Goal: Task Accomplishment & Management: Use online tool/utility

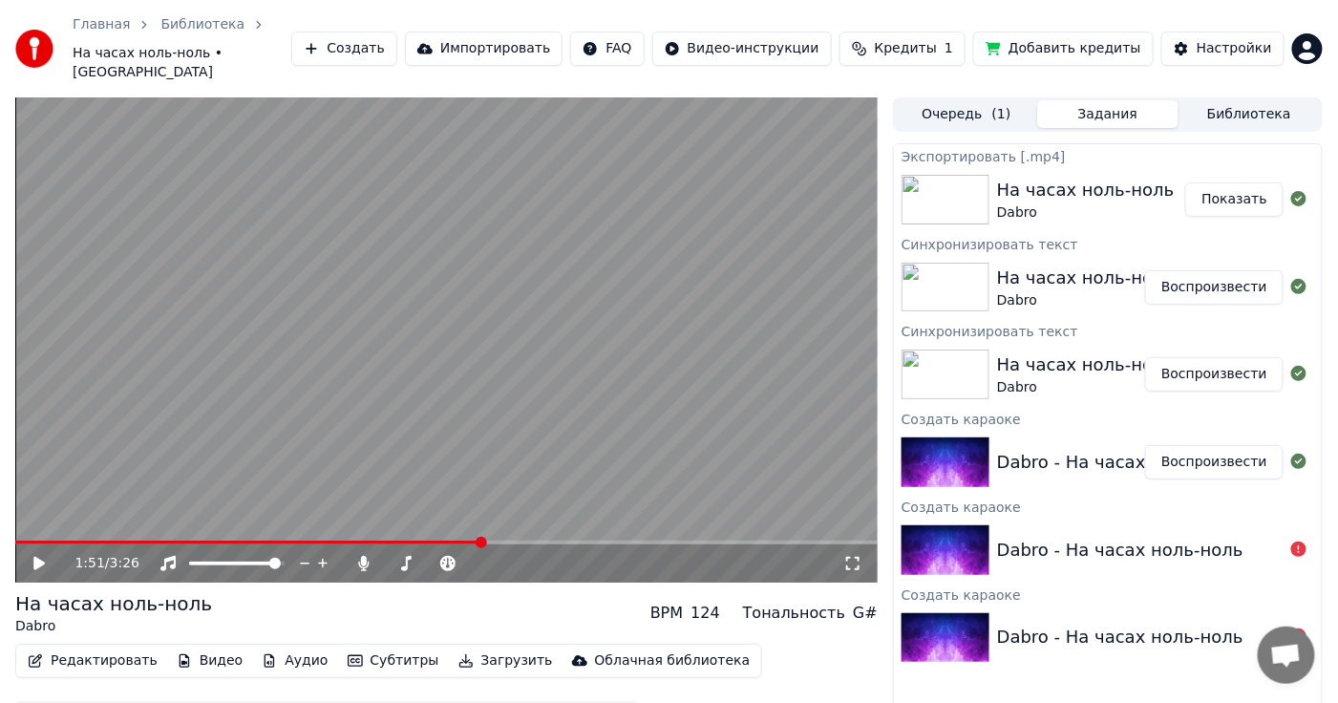
click at [1223, 182] on button "Показать" at bounding box center [1234, 199] width 98 height 34
click at [366, 556] on icon at bounding box center [364, 563] width 11 height 15
click at [31, 556] on icon at bounding box center [53, 563] width 44 height 15
click at [55, 541] on span at bounding box center [251, 543] width 473 height 4
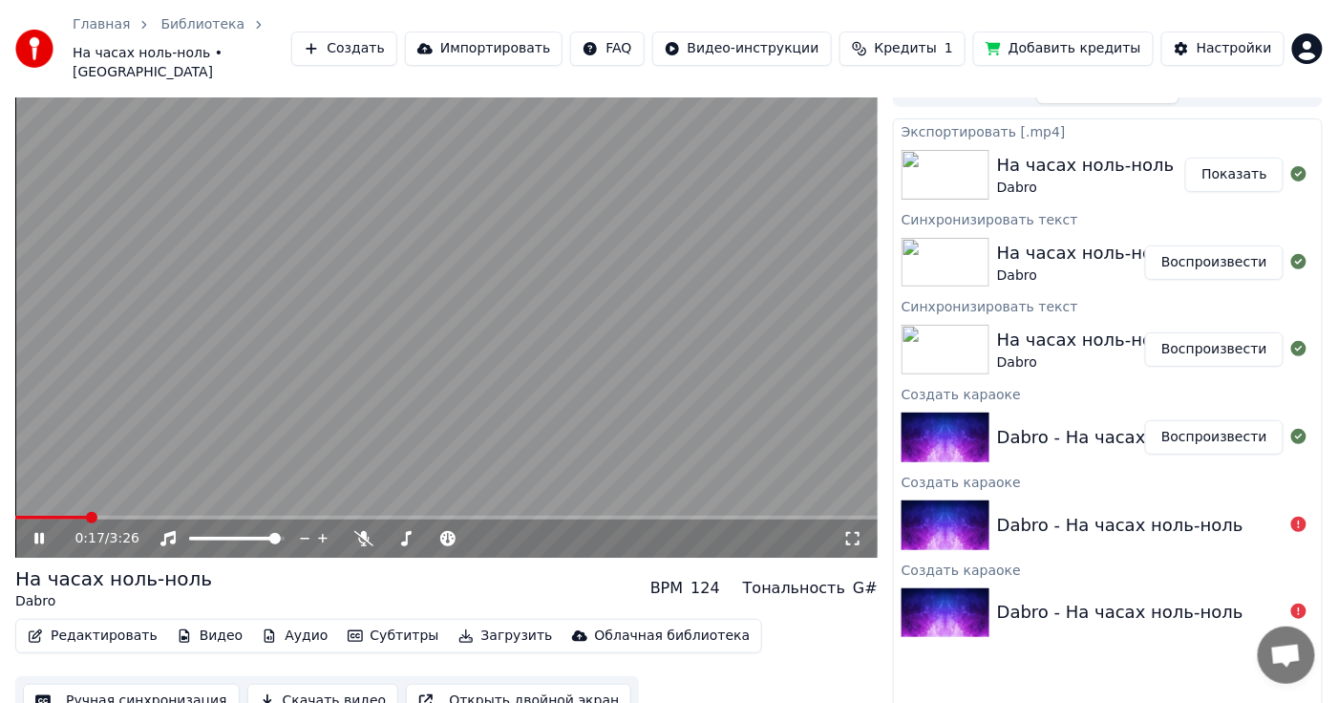
scroll to position [29, 0]
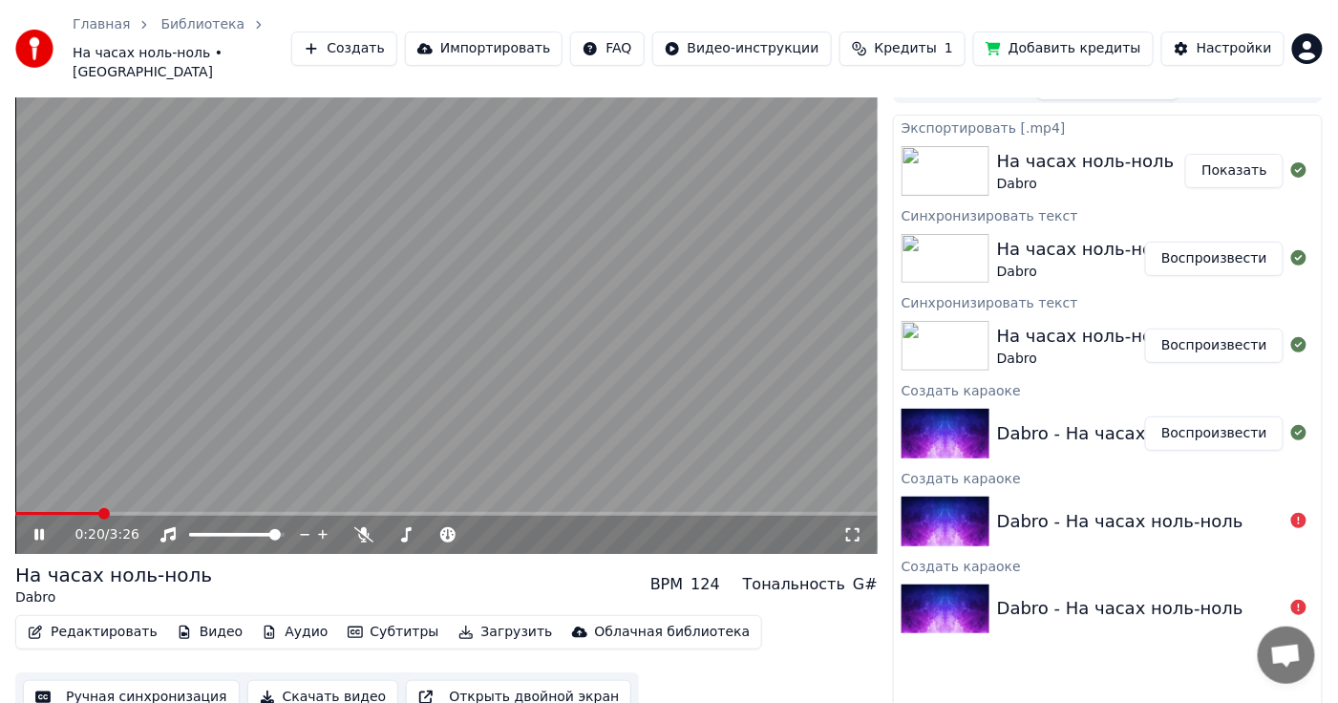
click at [312, 680] on button "Скачать видео" at bounding box center [323, 697] width 152 height 34
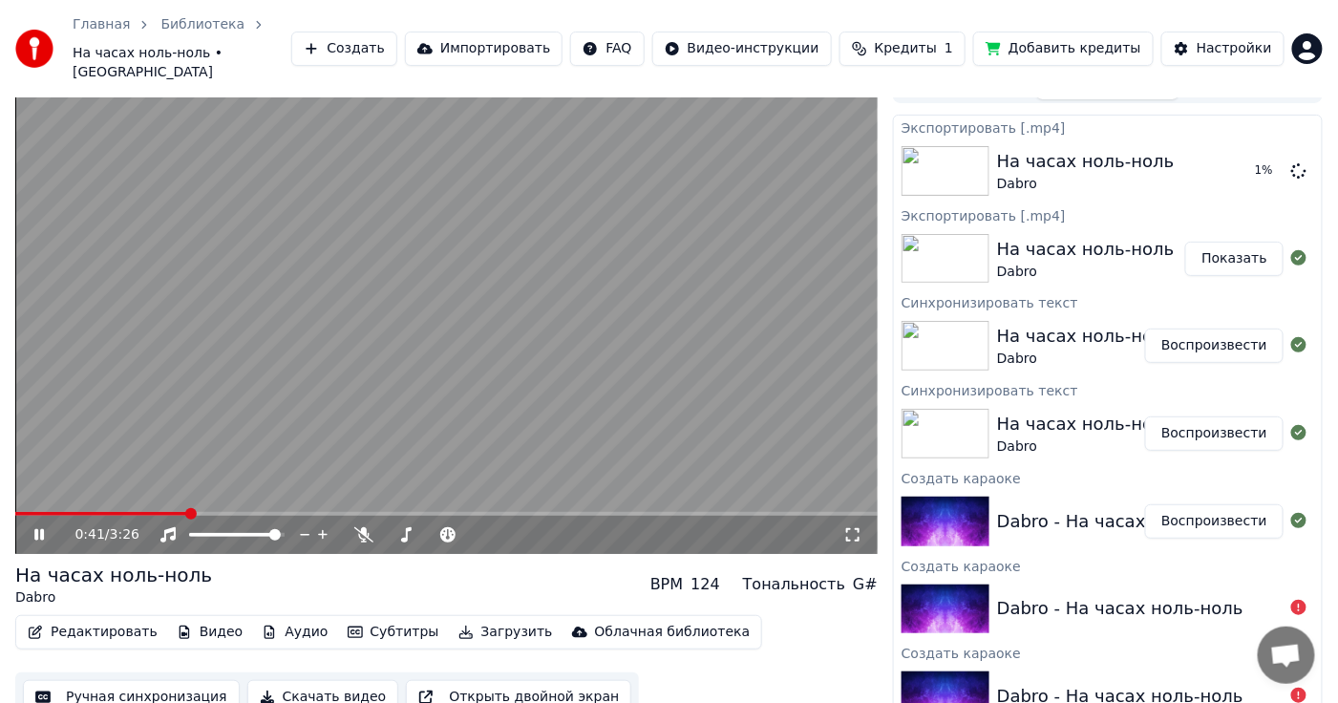
click at [948, 52] on button "Кредиты 1" at bounding box center [903, 49] width 126 height 34
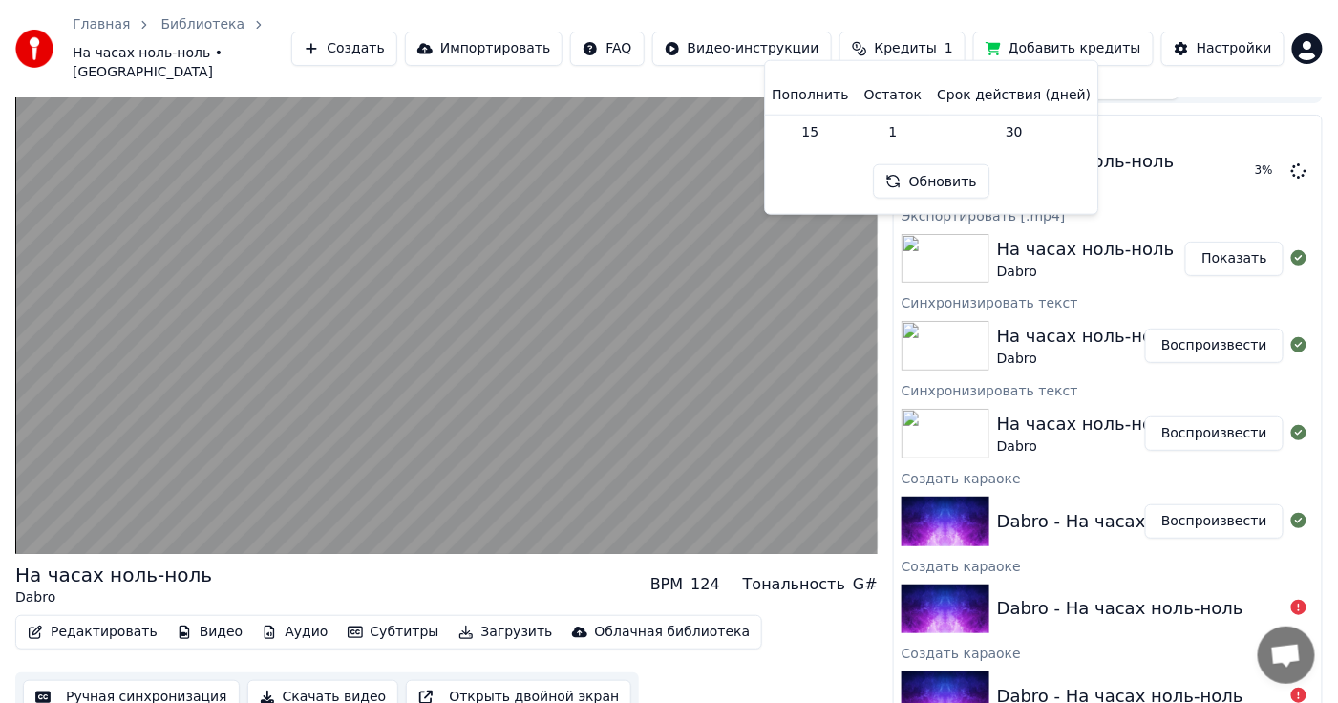
click at [925, 177] on button "Обновить" at bounding box center [932, 181] width 116 height 34
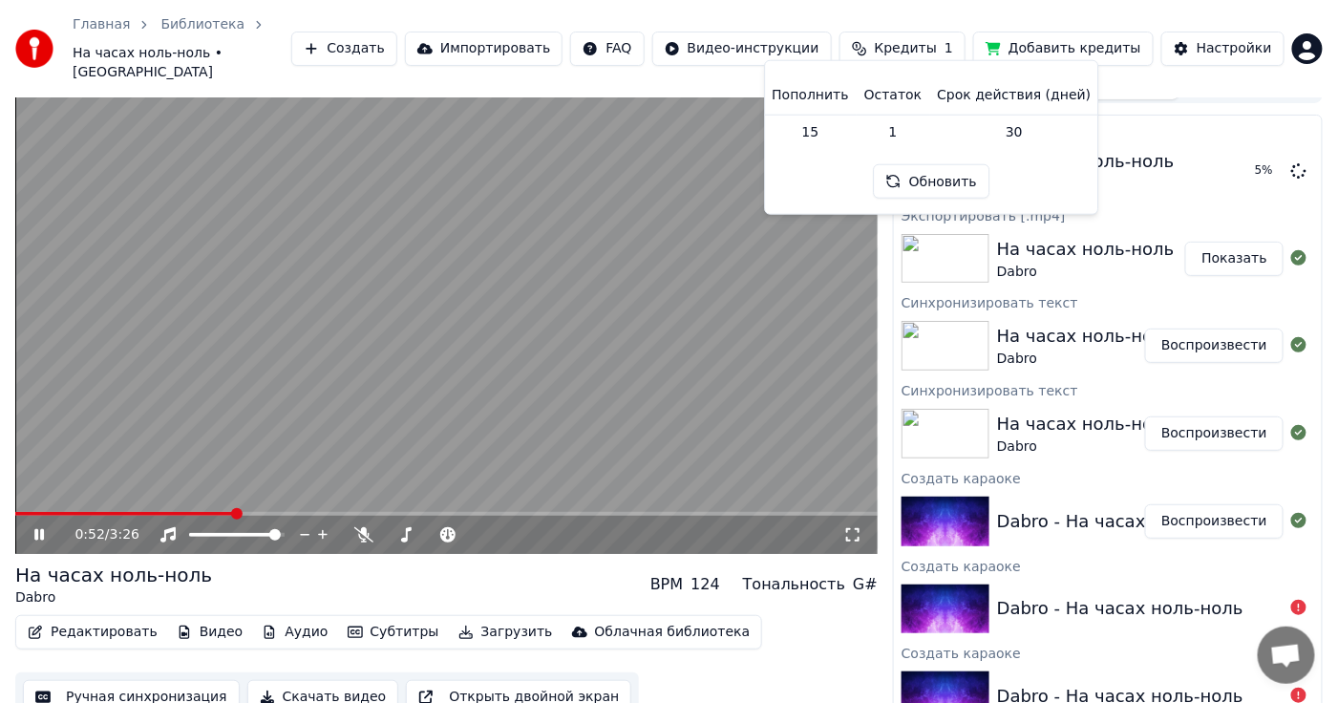
click at [31, 527] on icon at bounding box center [53, 534] width 44 height 15
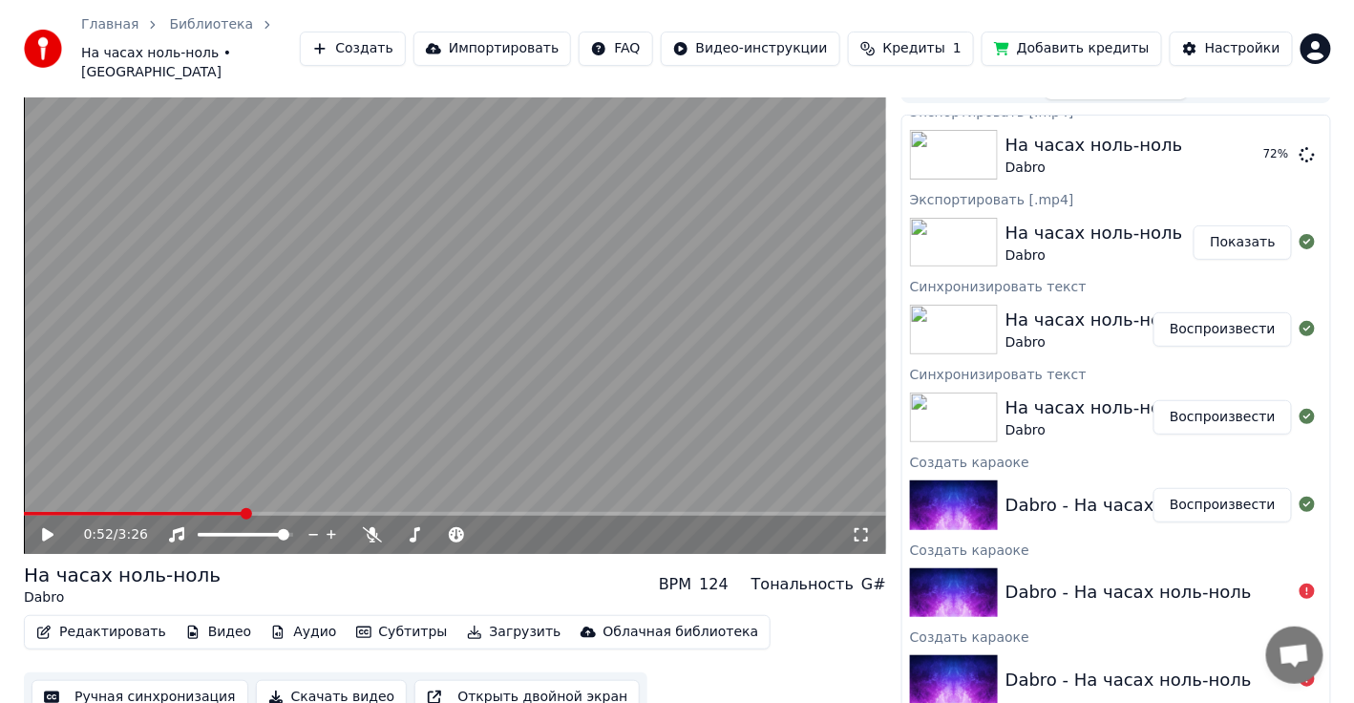
scroll to position [0, 0]
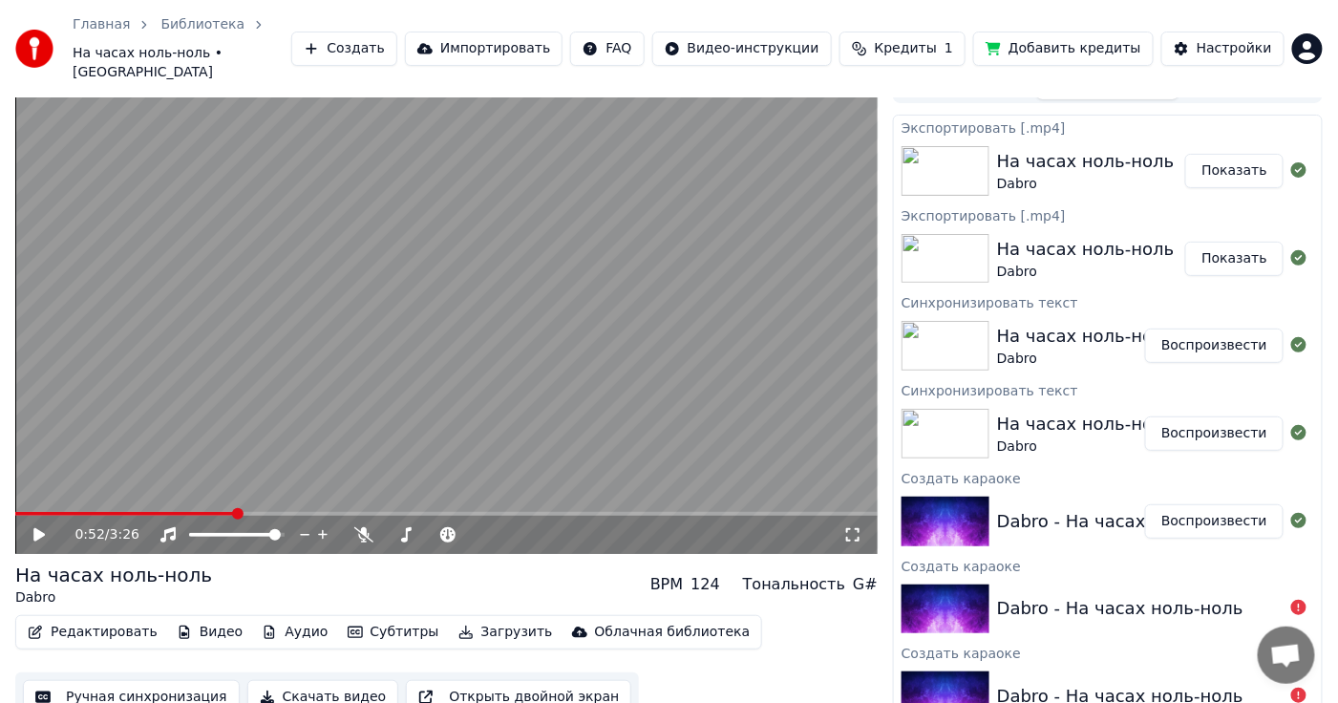
click at [1231, 154] on button "Показать" at bounding box center [1234, 171] width 98 height 34
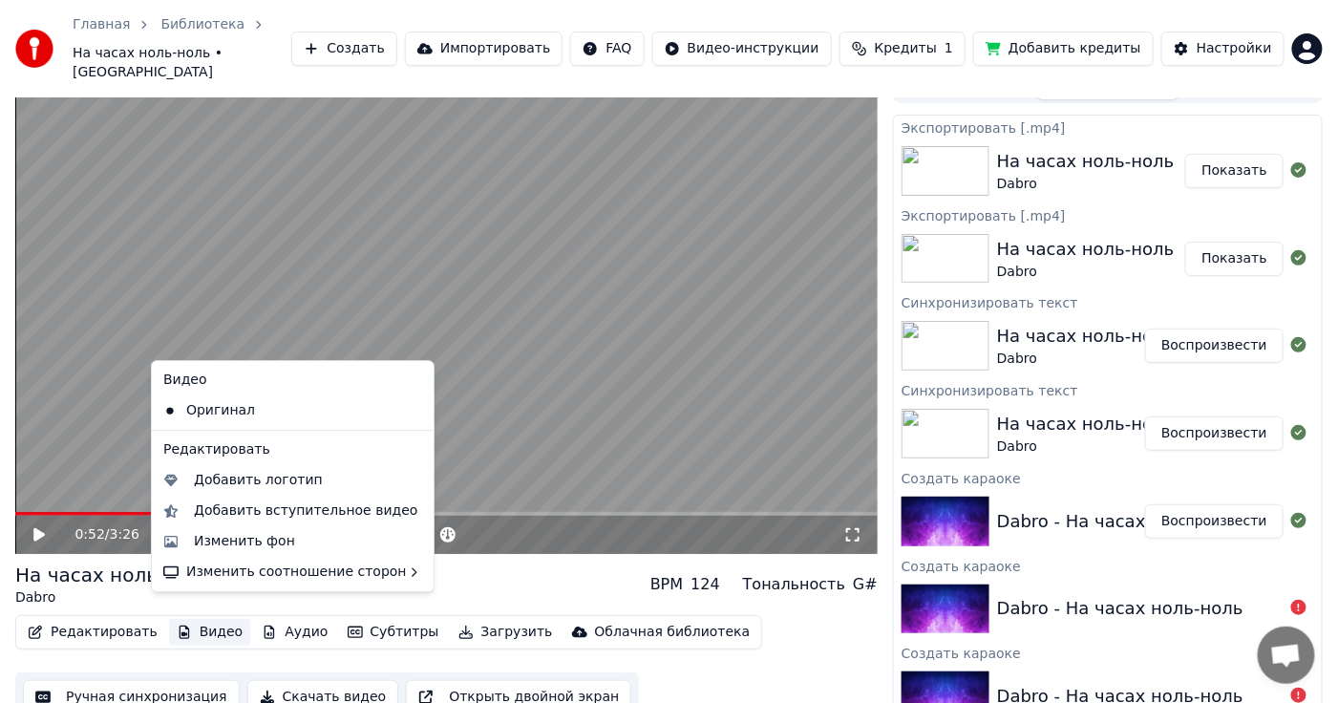
click at [191, 619] on button "Видео" at bounding box center [210, 632] width 82 height 27
click at [225, 542] on div "Изменить фон" at bounding box center [244, 541] width 101 height 19
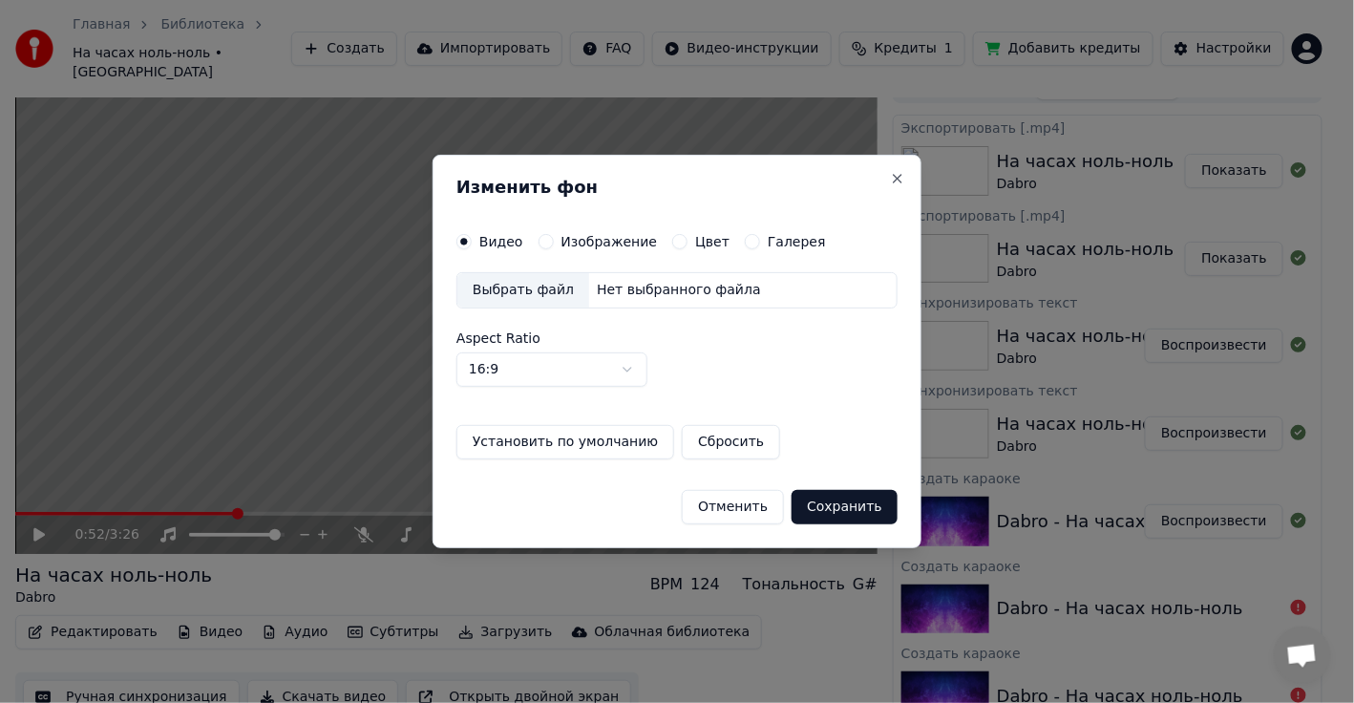
click at [695, 243] on label "Цвет" at bounding box center [712, 241] width 34 height 13
click at [688, 243] on button "Цвет" at bounding box center [679, 241] width 15 height 15
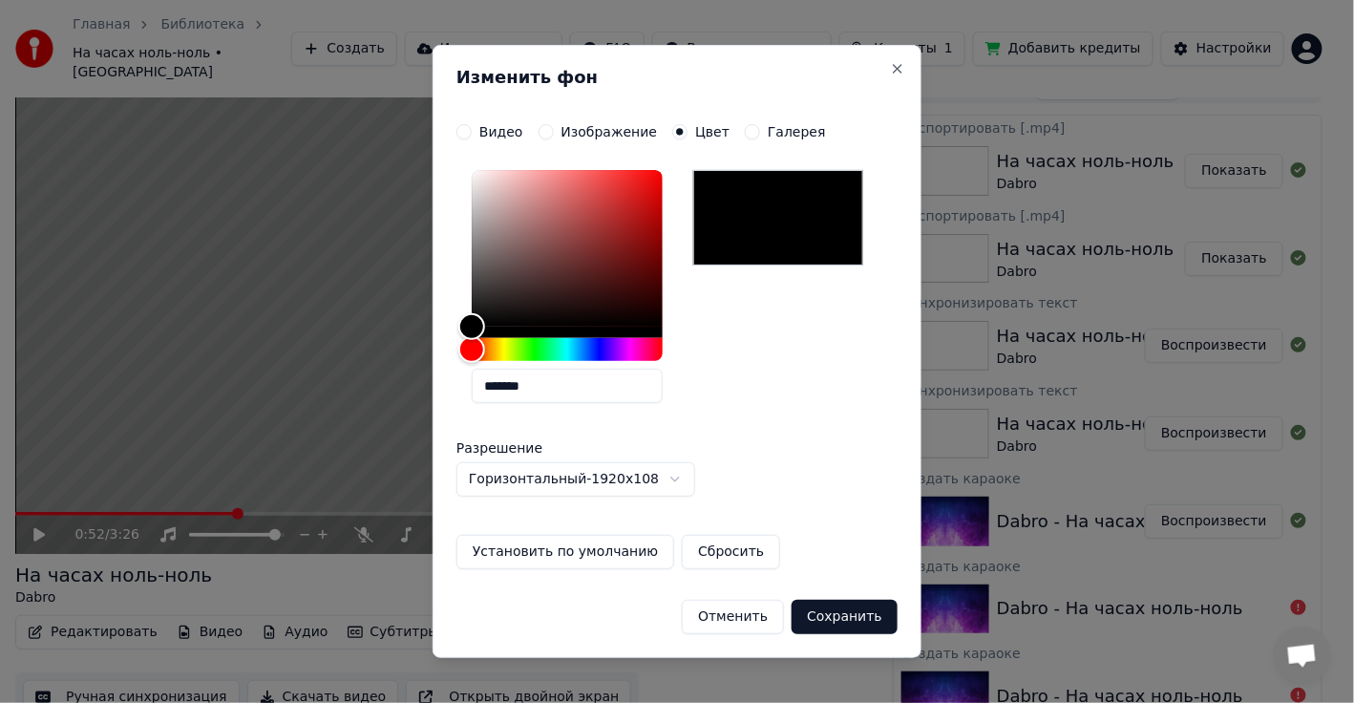
click at [763, 218] on div at bounding box center [778, 218] width 170 height 96
click at [845, 621] on button "Сохранить" at bounding box center [845, 617] width 106 height 34
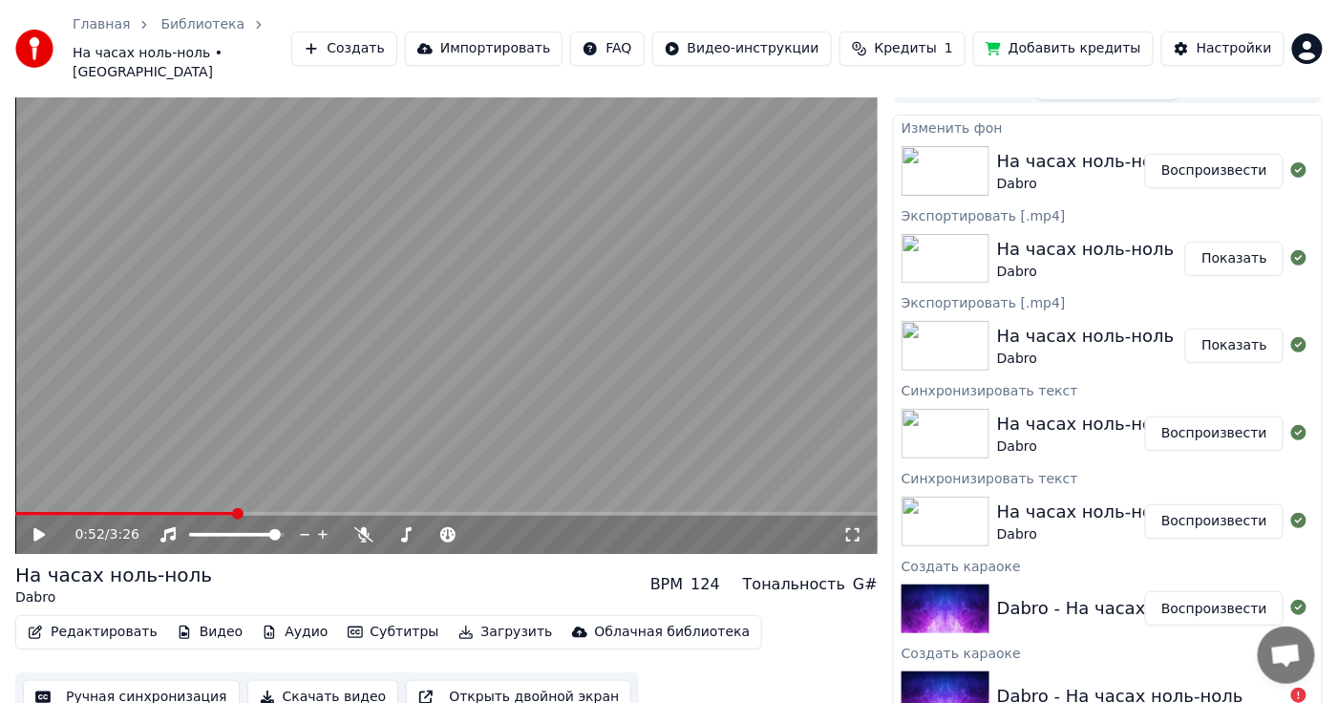
click at [1214, 154] on button "Воспроизвести" at bounding box center [1214, 171] width 138 height 34
click at [1194, 242] on button "Показать" at bounding box center [1234, 259] width 98 height 34
click at [1226, 329] on button "Показать" at bounding box center [1234, 346] width 98 height 34
click at [1241, 242] on button "Показать" at bounding box center [1234, 259] width 98 height 34
click at [1226, 340] on button "Показать" at bounding box center [1234, 346] width 98 height 34
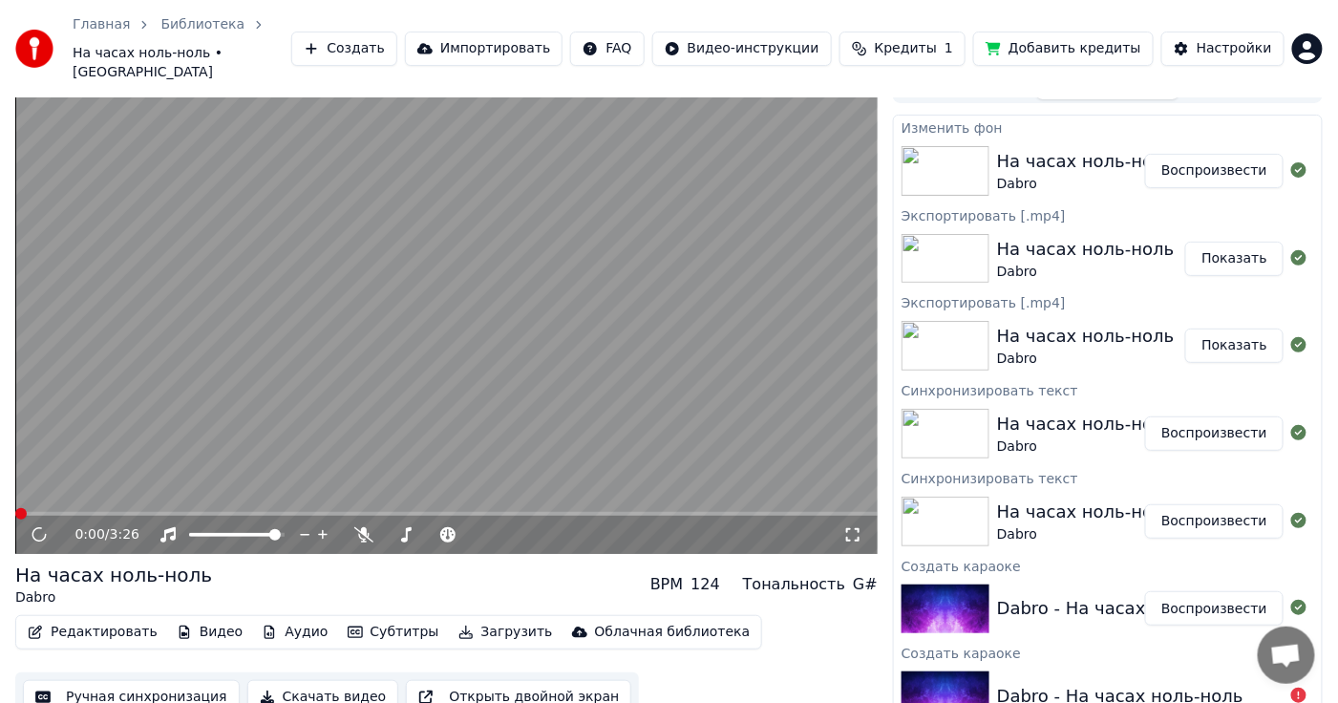
click at [1217, 290] on div "Экспортировать [.mp4]" at bounding box center [1108, 301] width 428 height 23
click at [1220, 243] on button "Показать" at bounding box center [1234, 259] width 98 height 34
click at [1235, 336] on button "Показать" at bounding box center [1234, 346] width 98 height 34
click at [1220, 242] on button "Показать" at bounding box center [1234, 259] width 98 height 34
click at [1230, 329] on button "Показать" at bounding box center [1234, 346] width 98 height 34
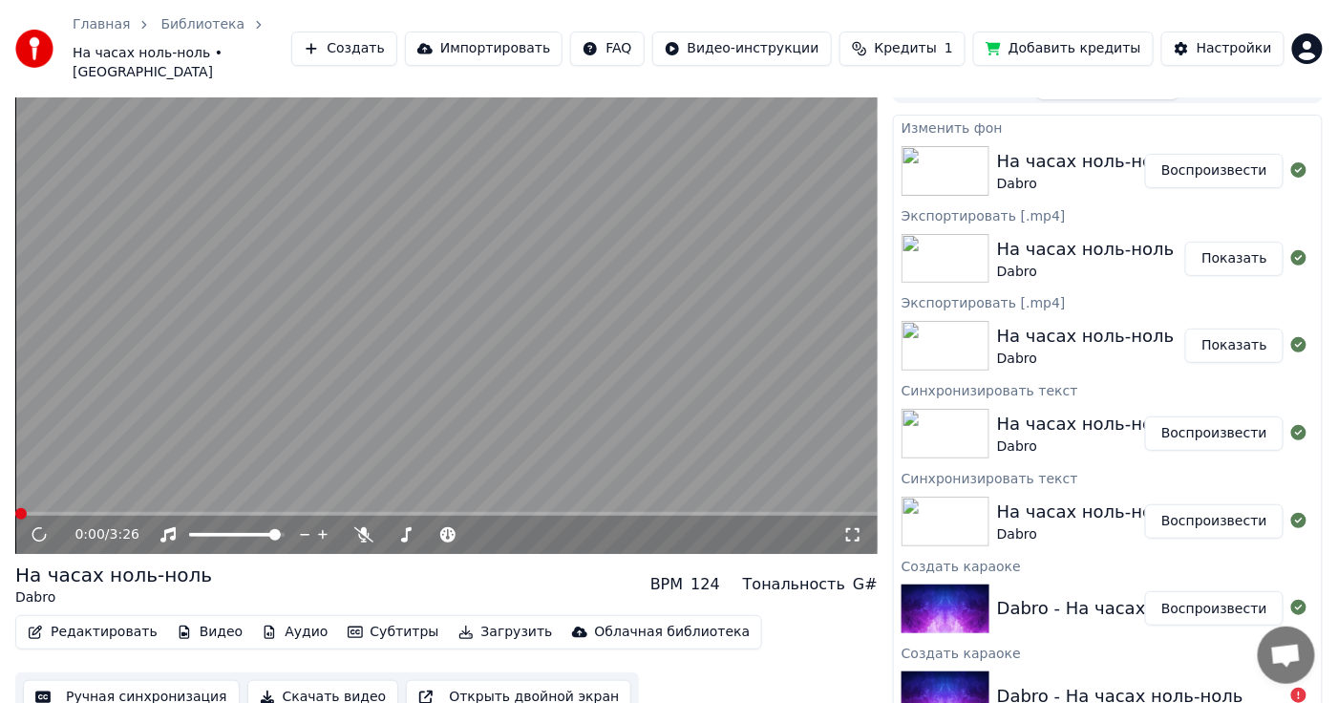
click at [1202, 154] on button "Воспроизвести" at bounding box center [1214, 171] width 138 height 34
click at [1210, 154] on button "Воспроизвести" at bounding box center [1214, 171] width 138 height 34
click at [1205, 154] on button "Воспроизвести" at bounding box center [1214, 171] width 138 height 34
click at [34, 516] on div "0:19 / 3:26" at bounding box center [446, 535] width 862 height 38
click at [1026, 241] on div "На часах ноль-ноль" at bounding box center [1086, 249] width 178 height 27
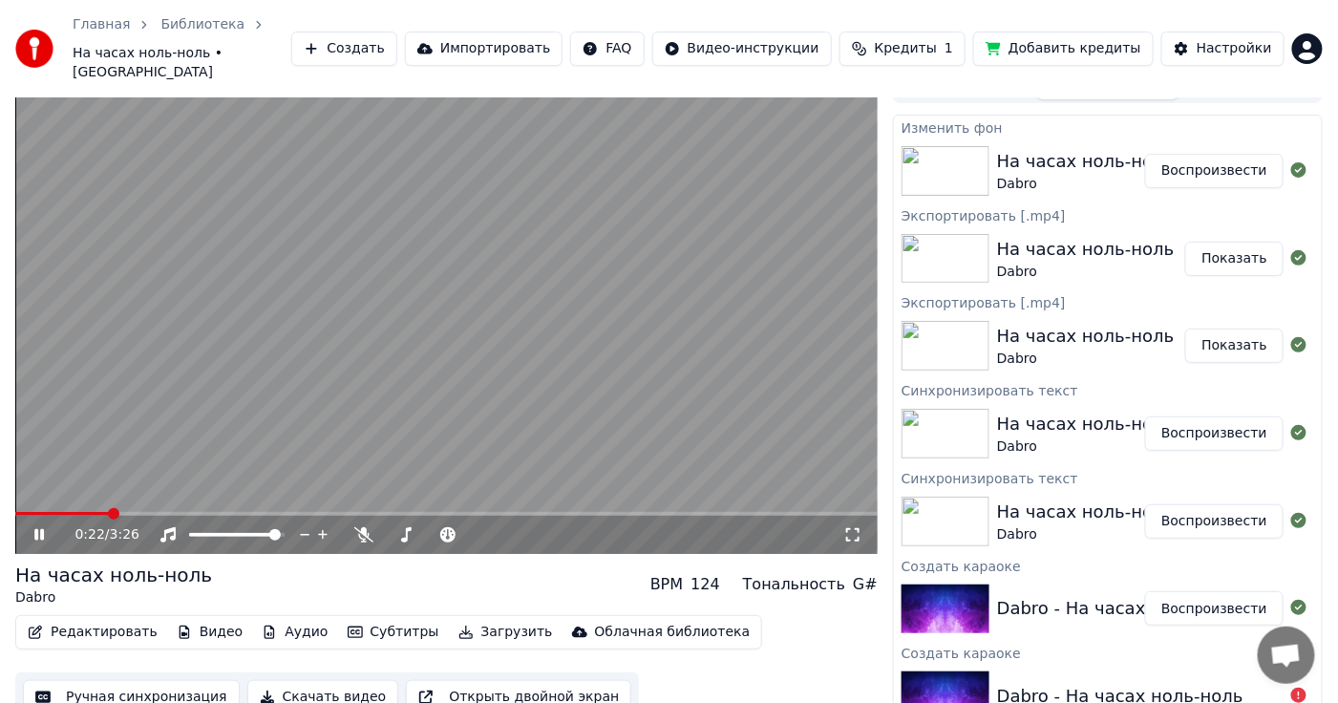
click at [31, 527] on icon at bounding box center [53, 534] width 44 height 15
click at [1232, 242] on button "Показать" at bounding box center [1234, 259] width 98 height 34
click at [1223, 244] on button "Показать" at bounding box center [1234, 259] width 98 height 34
click at [1010, 241] on div "На часах ноль-ноль" at bounding box center [1086, 249] width 178 height 27
click at [1052, 323] on div "На часах ноль-ноль" at bounding box center [1086, 336] width 178 height 27
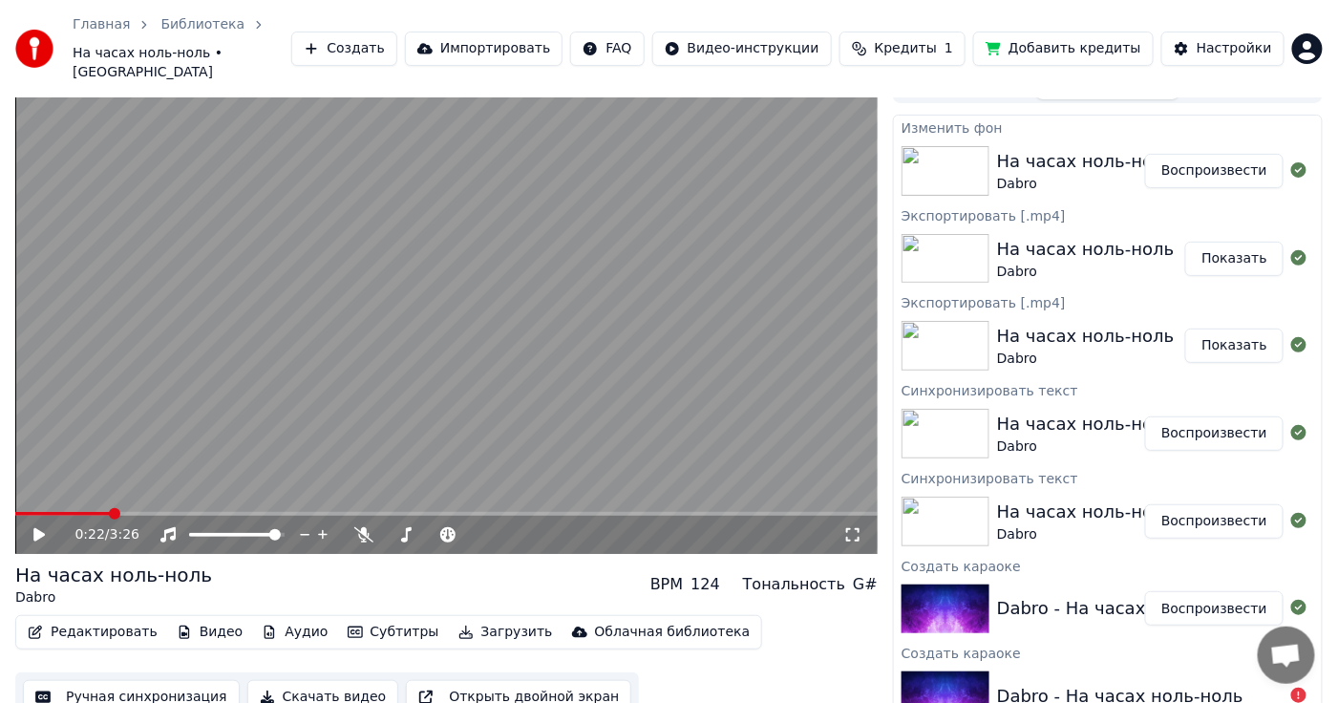
click at [39, 626] on icon "button" at bounding box center [35, 632] width 15 height 13
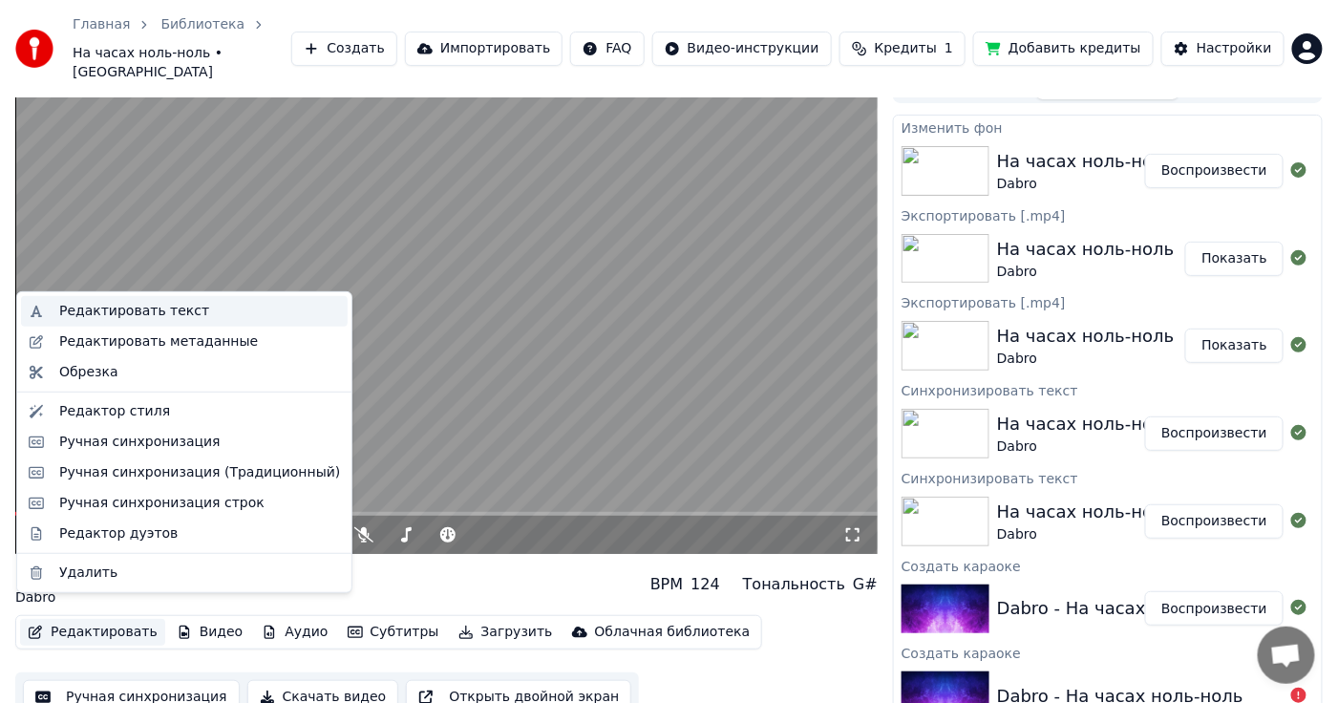
click at [116, 315] on div "Редактировать текст" at bounding box center [134, 311] width 150 height 19
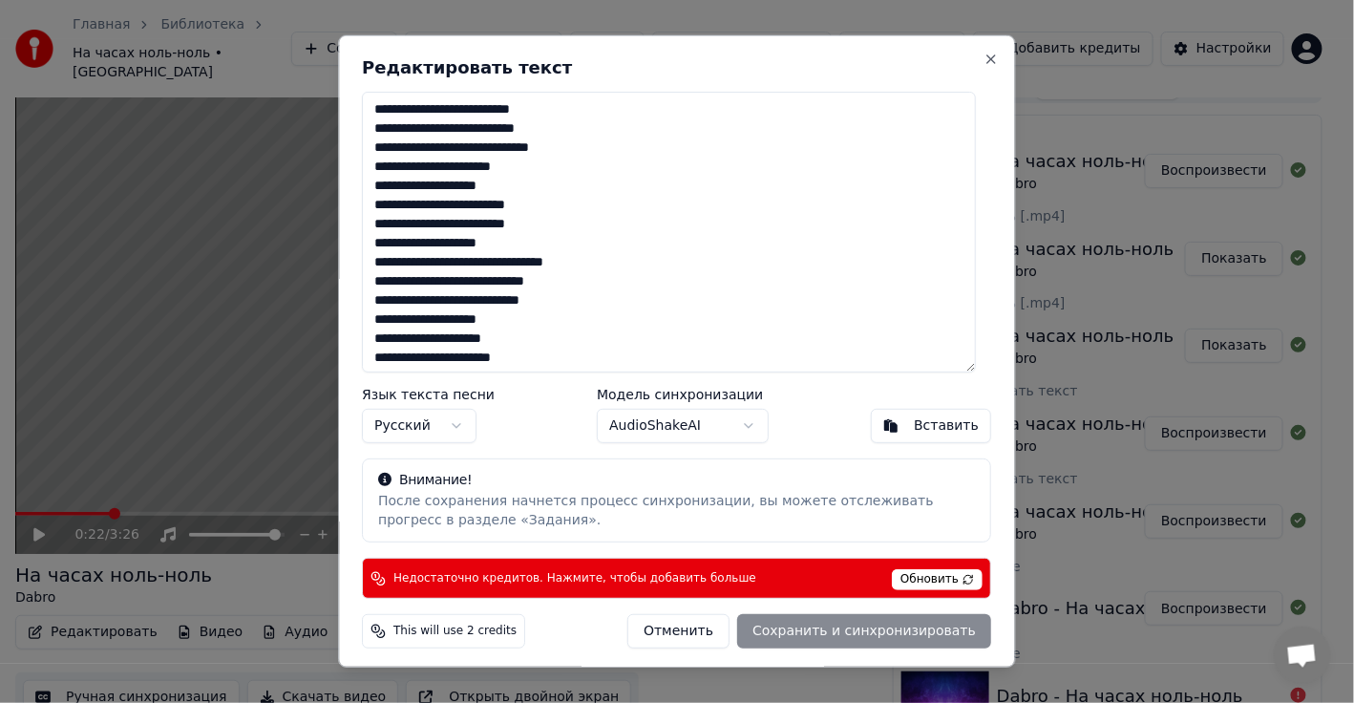
click at [446, 162] on textarea at bounding box center [670, 232] width 614 height 281
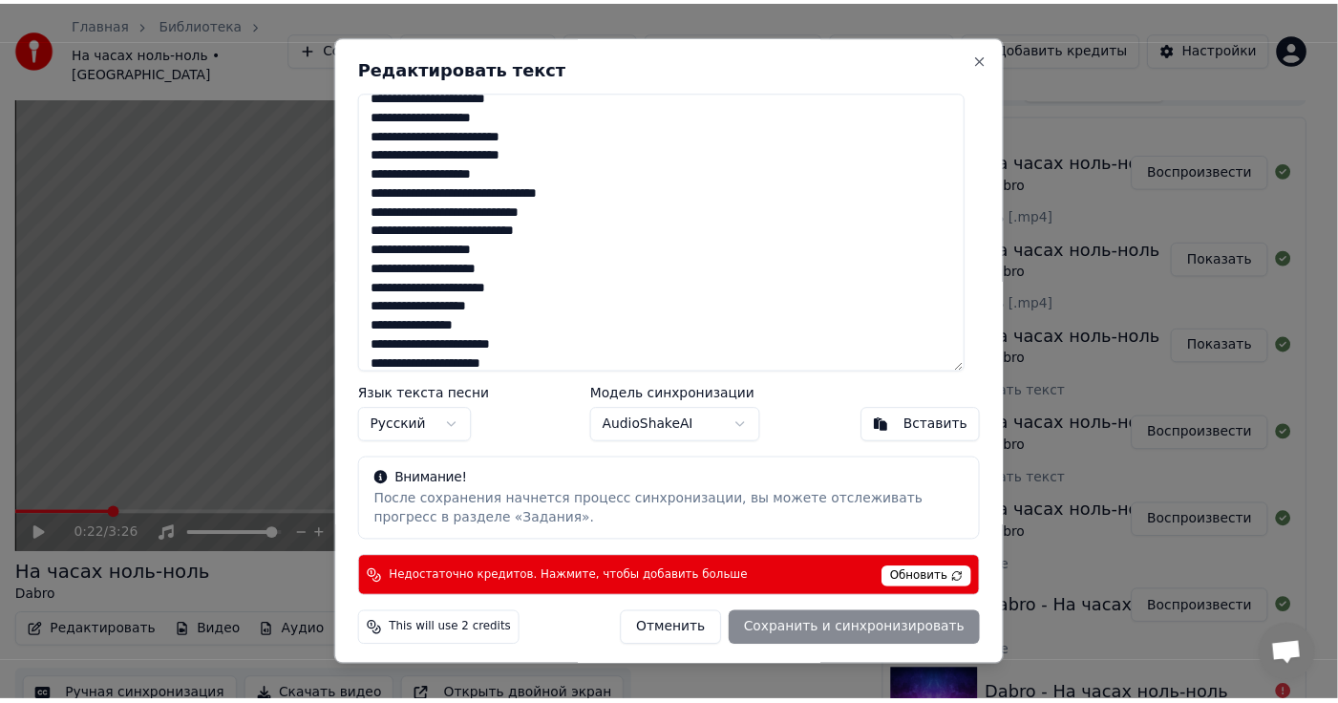
scroll to position [95, 0]
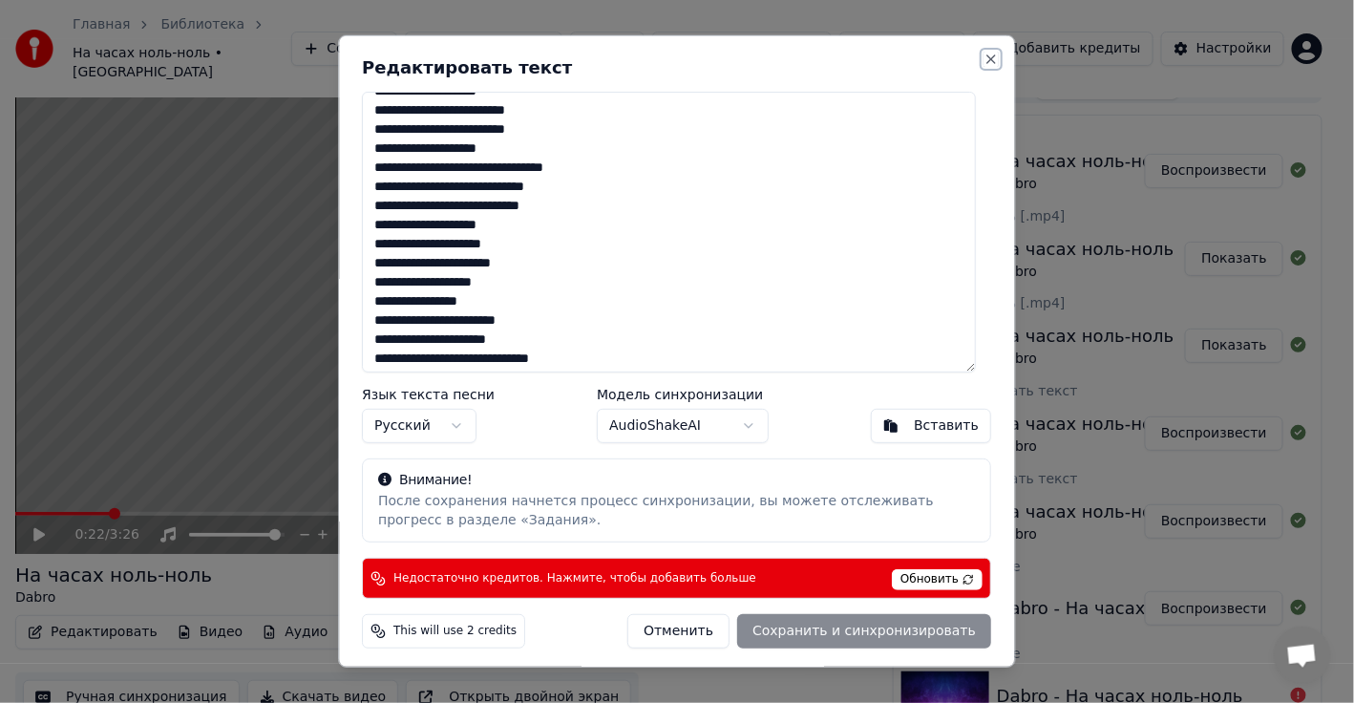
drag, startPoint x: 976, startPoint y: 53, endPoint x: 930, endPoint y: 78, distance: 52.6
click at [985, 53] on button "Close" at bounding box center [992, 59] width 15 height 15
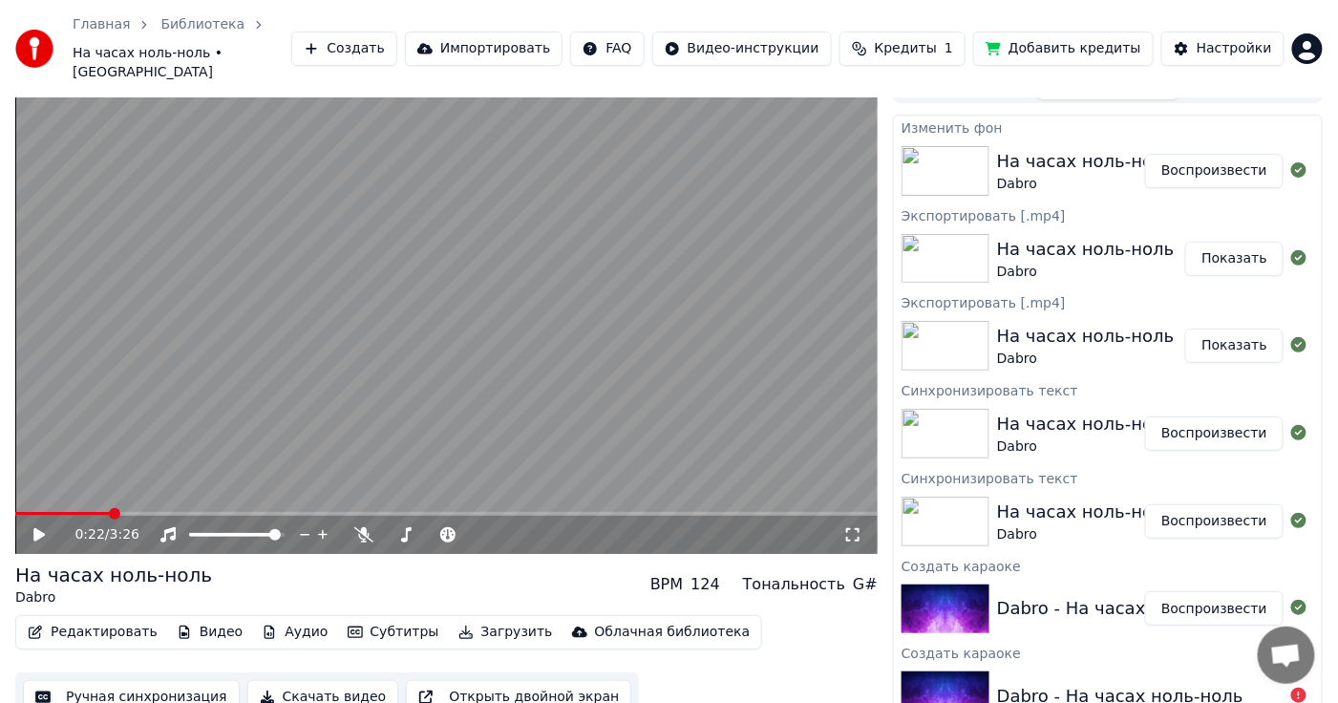
click at [32, 527] on icon at bounding box center [53, 534] width 44 height 15
click at [70, 512] on span at bounding box center [42, 514] width 54 height 4
click at [36, 527] on icon at bounding box center [53, 534] width 44 height 15
click at [60, 619] on button "Редактировать" at bounding box center [92, 632] width 145 height 27
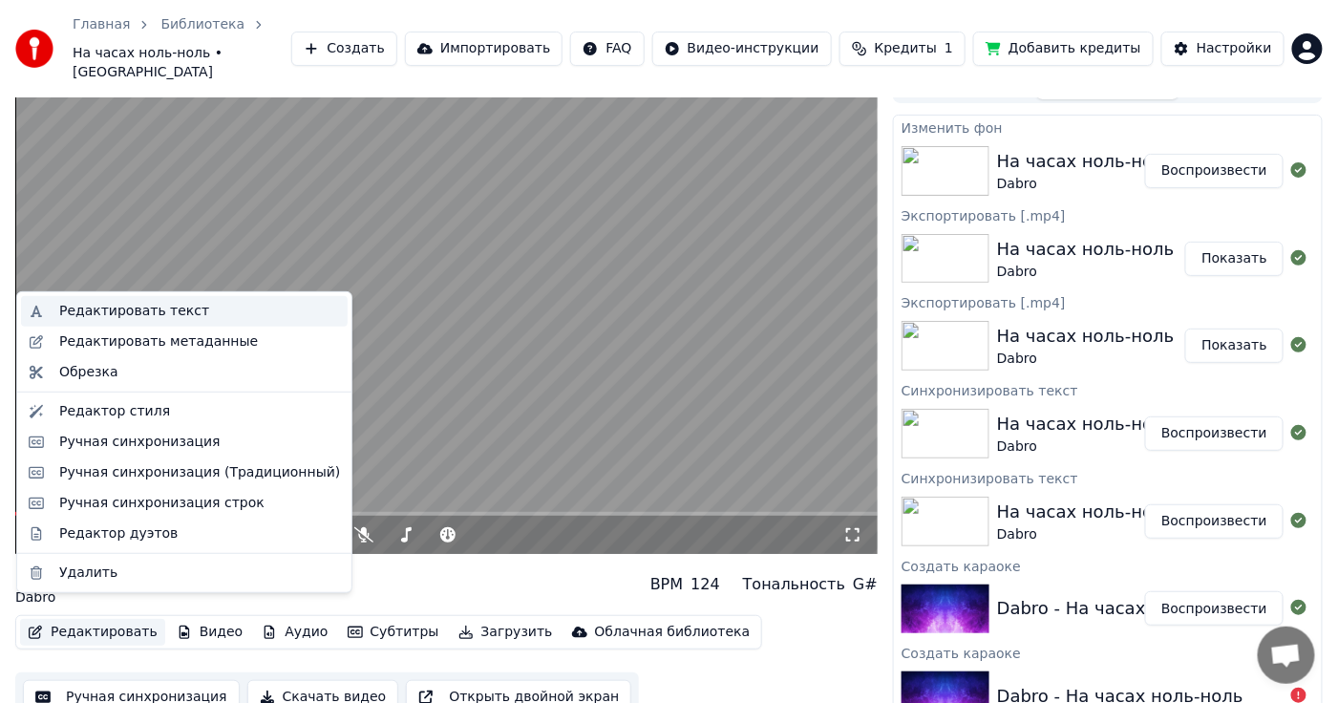
click at [130, 321] on div "Редактировать текст" at bounding box center [184, 311] width 327 height 31
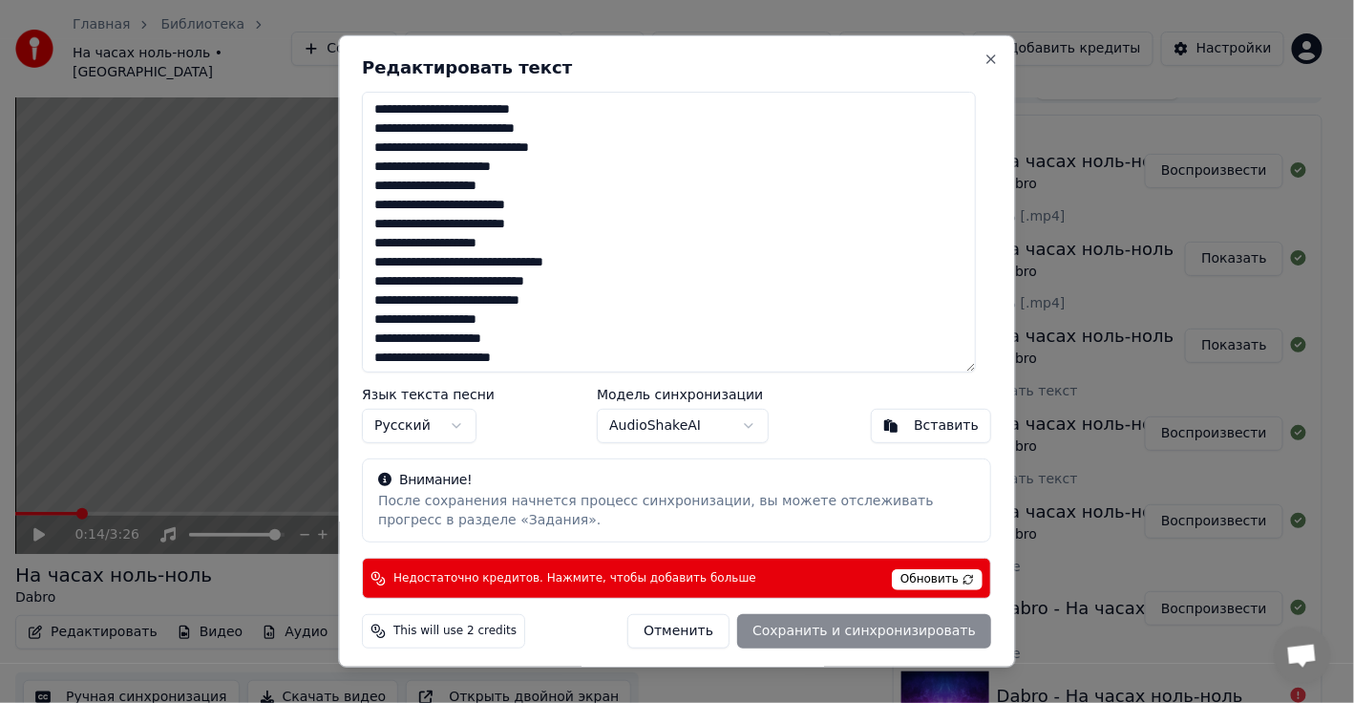
click at [537, 162] on textarea at bounding box center [670, 232] width 614 height 281
click at [695, 639] on button "Отменить" at bounding box center [679, 631] width 102 height 34
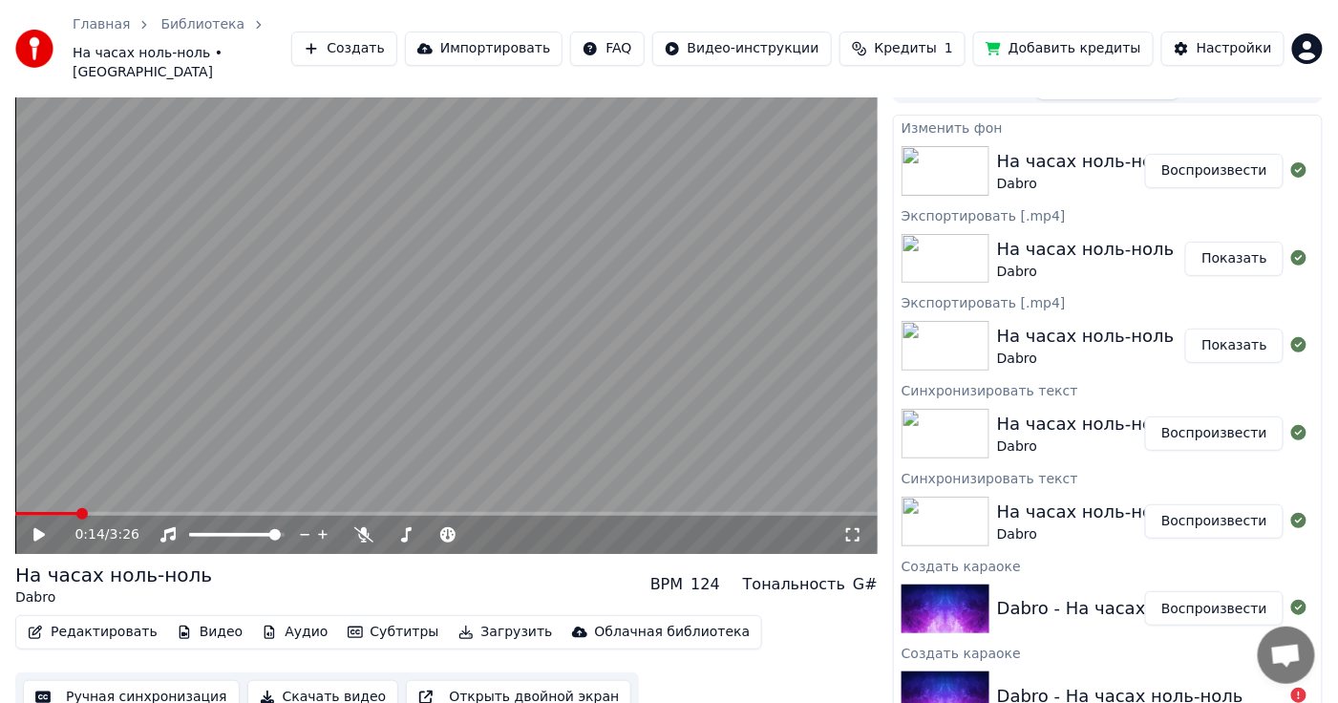
drag, startPoint x: 623, startPoint y: 399, endPoint x: 648, endPoint y: 407, distance: 26.0
click at [623, 399] on video at bounding box center [446, 311] width 862 height 485
click at [666, 405] on video at bounding box center [446, 311] width 862 height 485
click at [665, 405] on video at bounding box center [446, 311] width 862 height 485
click at [663, 405] on video at bounding box center [446, 311] width 862 height 485
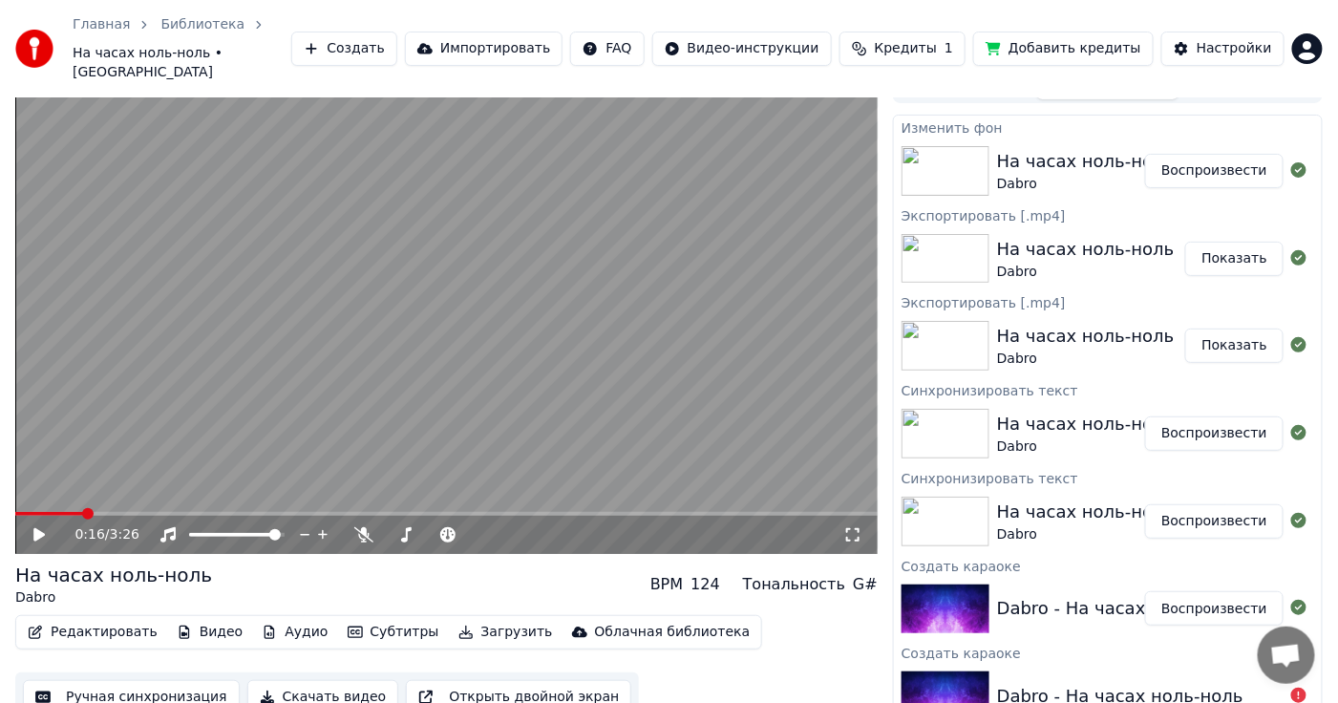
click at [113, 619] on button "Редактировать" at bounding box center [92, 632] width 145 height 27
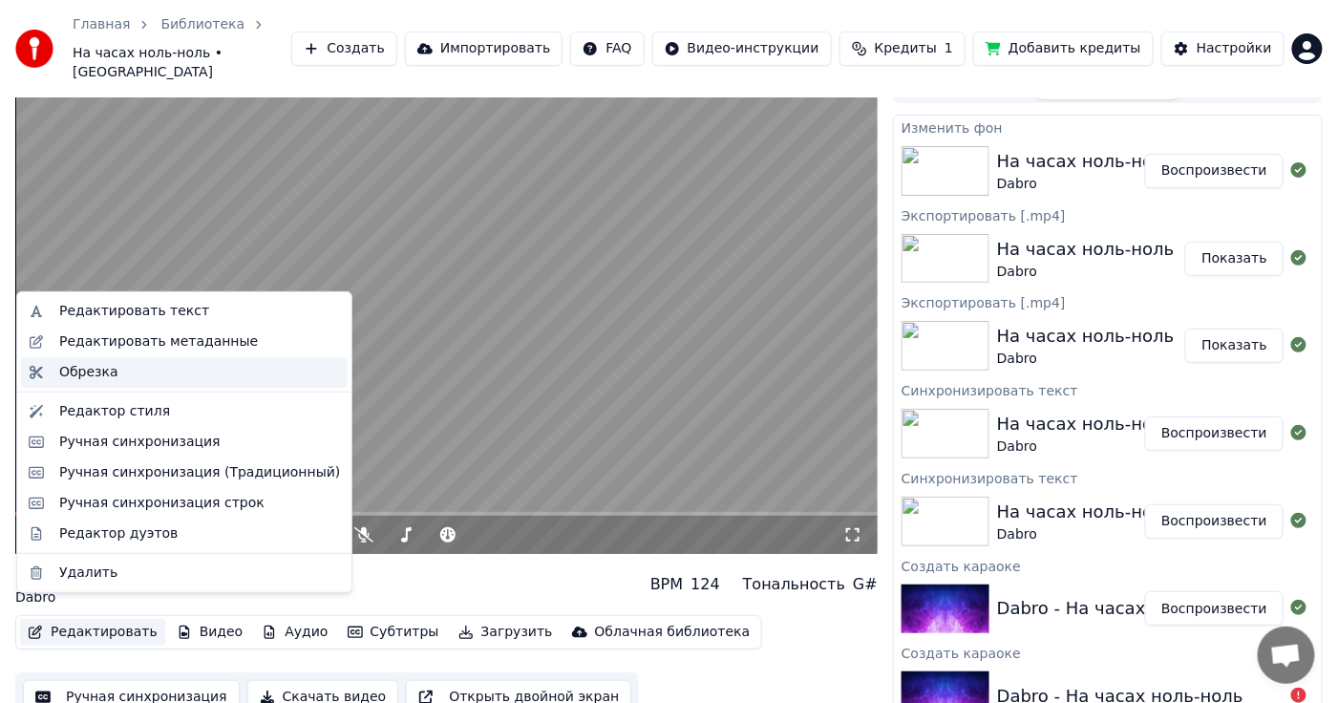
click at [136, 372] on div "Обрезка" at bounding box center [199, 372] width 281 height 19
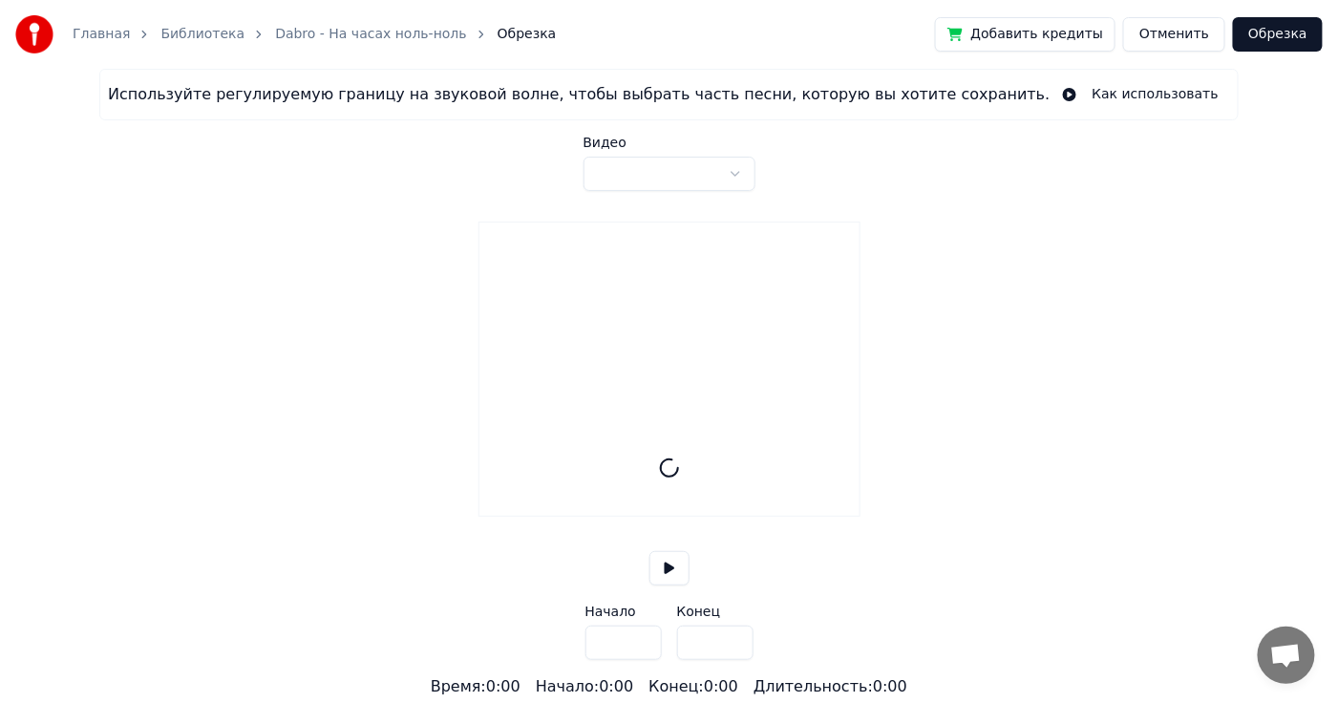
type input "*****"
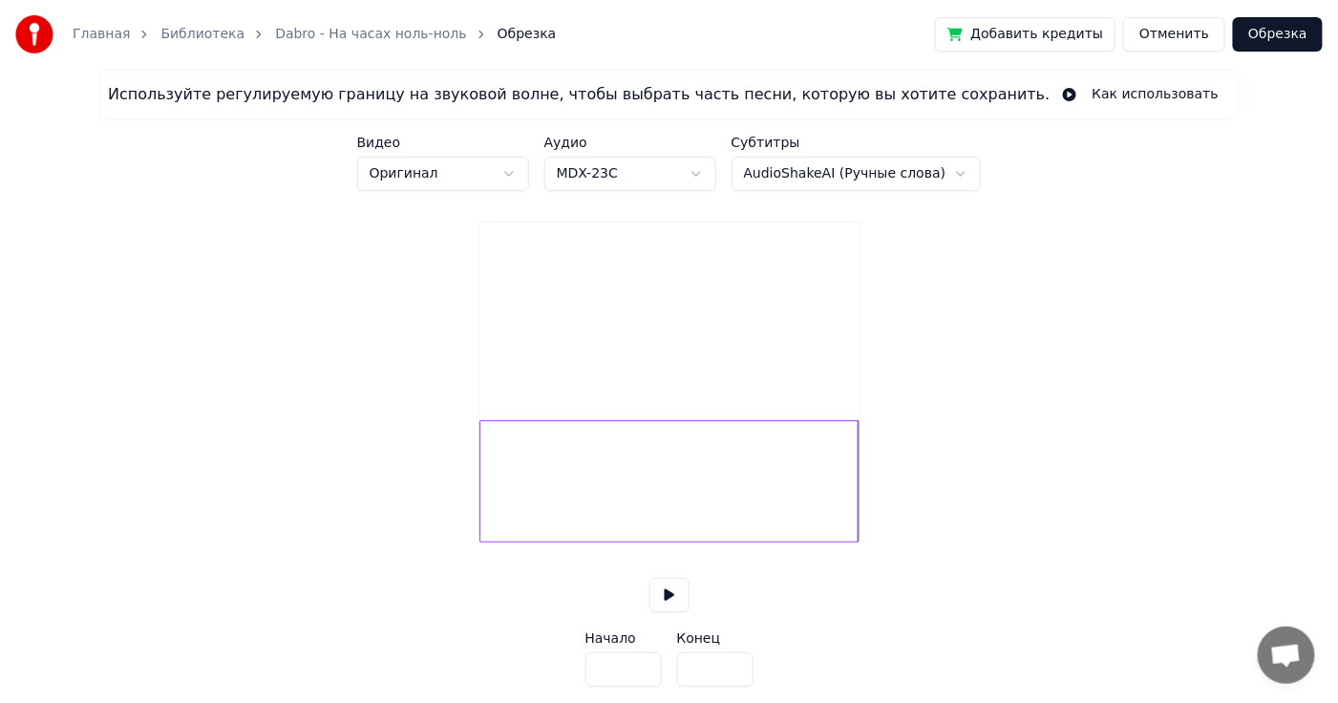
click at [684, 165] on html "Главная Библиотека Dabro - На часах ноль-ноль Обрезка Добавить кредиты Отменить…" at bounding box center [669, 362] width 1338 height 725
click at [684, 165] on html "Главная Библиотека Dabro - На часах ноль-ноль Обрезка Добавить кредиты Отменить…" at bounding box center [677, 362] width 1354 height 725
click at [195, 40] on link "Библиотека" at bounding box center [202, 34] width 84 height 19
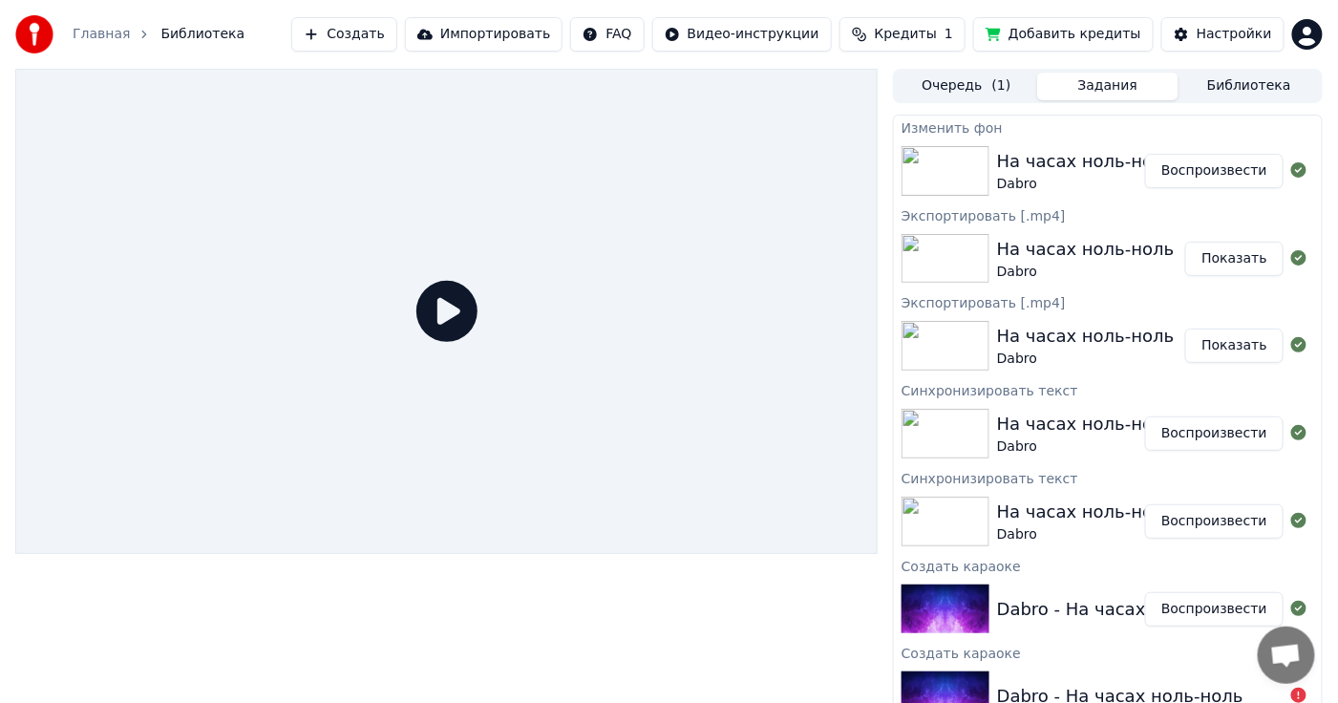
click at [1235, 437] on button "Воспроизвести" at bounding box center [1214, 433] width 138 height 34
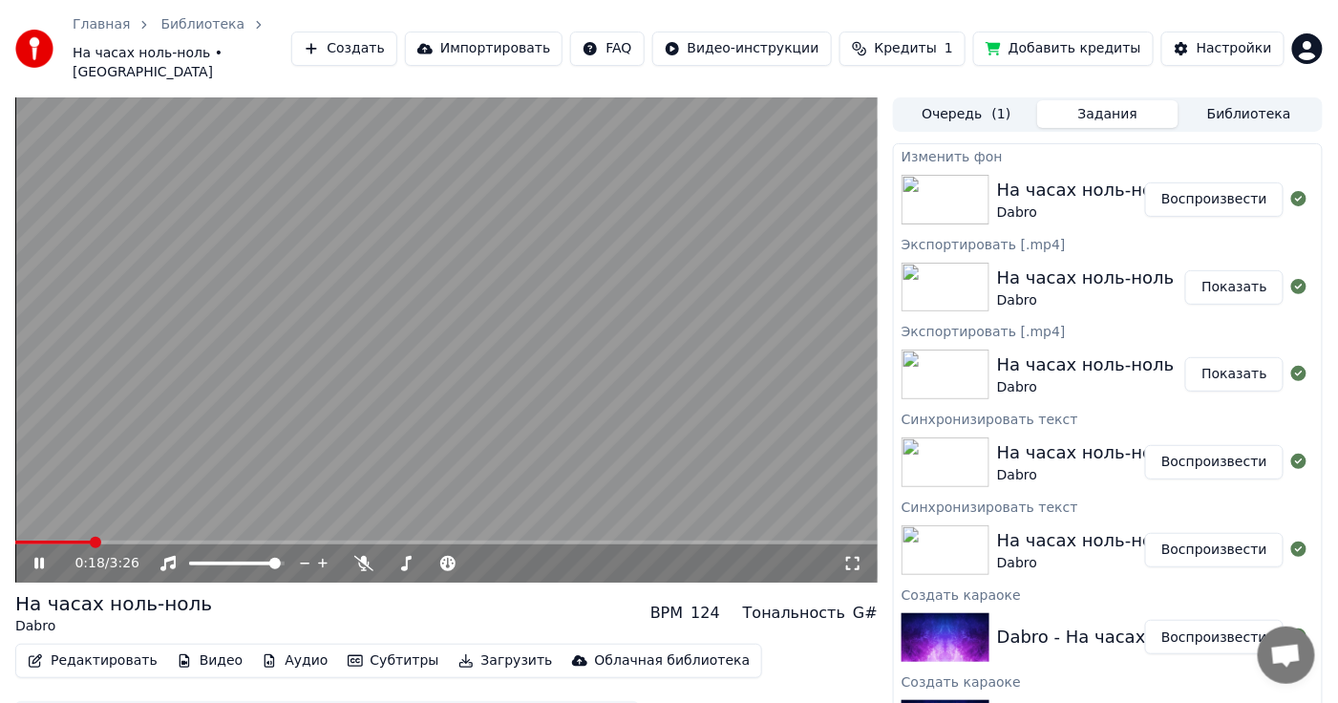
click at [89, 541] on span at bounding box center [446, 543] width 862 height 4
click at [122, 520] on video at bounding box center [446, 339] width 862 height 485
click at [151, 541] on span at bounding box center [446, 543] width 862 height 4
click at [169, 541] on span at bounding box center [446, 543] width 862 height 4
click at [116, 544] on div "0:37 / 3:26" at bounding box center [446, 563] width 862 height 38
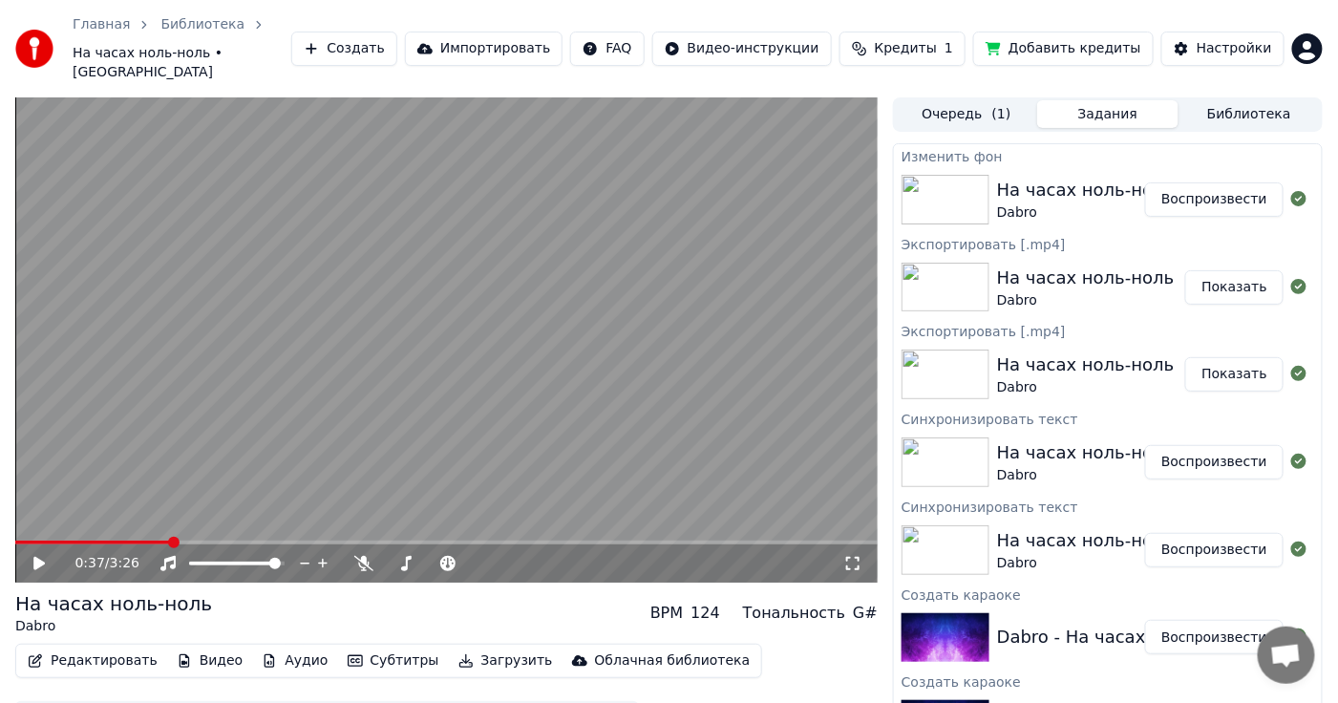
click at [96, 544] on div "0:37 / 3:26" at bounding box center [446, 563] width 862 height 38
click at [78, 541] on span at bounding box center [92, 543] width 155 height 4
click at [30, 654] on icon "button" at bounding box center [35, 660] width 13 height 13
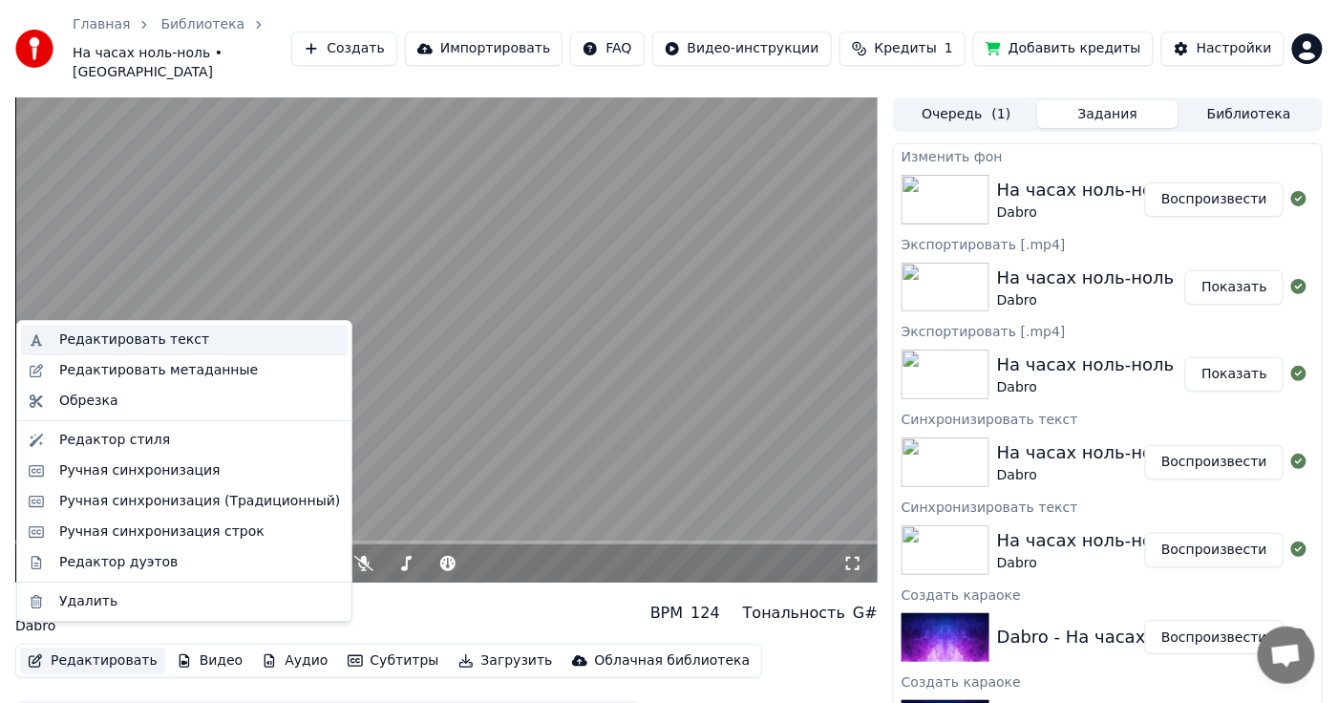
click at [251, 339] on div "Редактировать текст" at bounding box center [199, 339] width 281 height 19
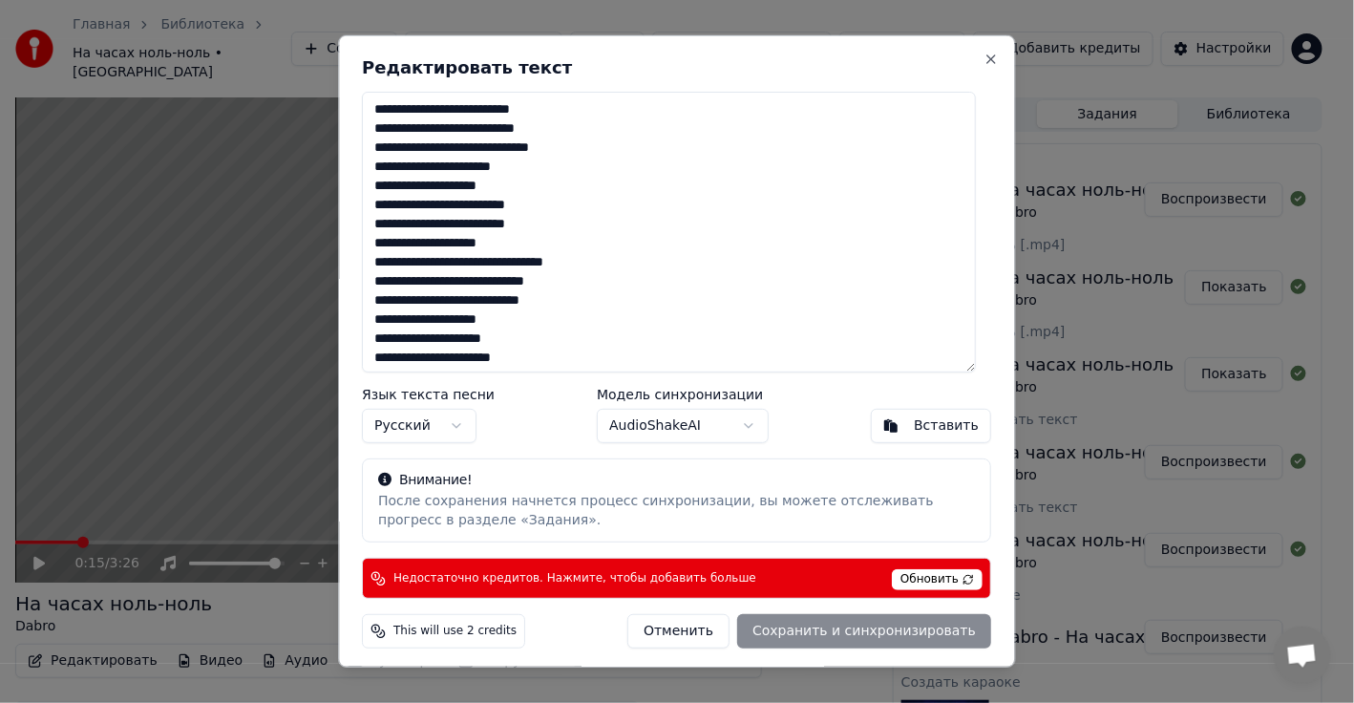
click at [508, 126] on textarea at bounding box center [670, 232] width 614 height 281
click at [680, 636] on button "Отменить" at bounding box center [679, 631] width 102 height 34
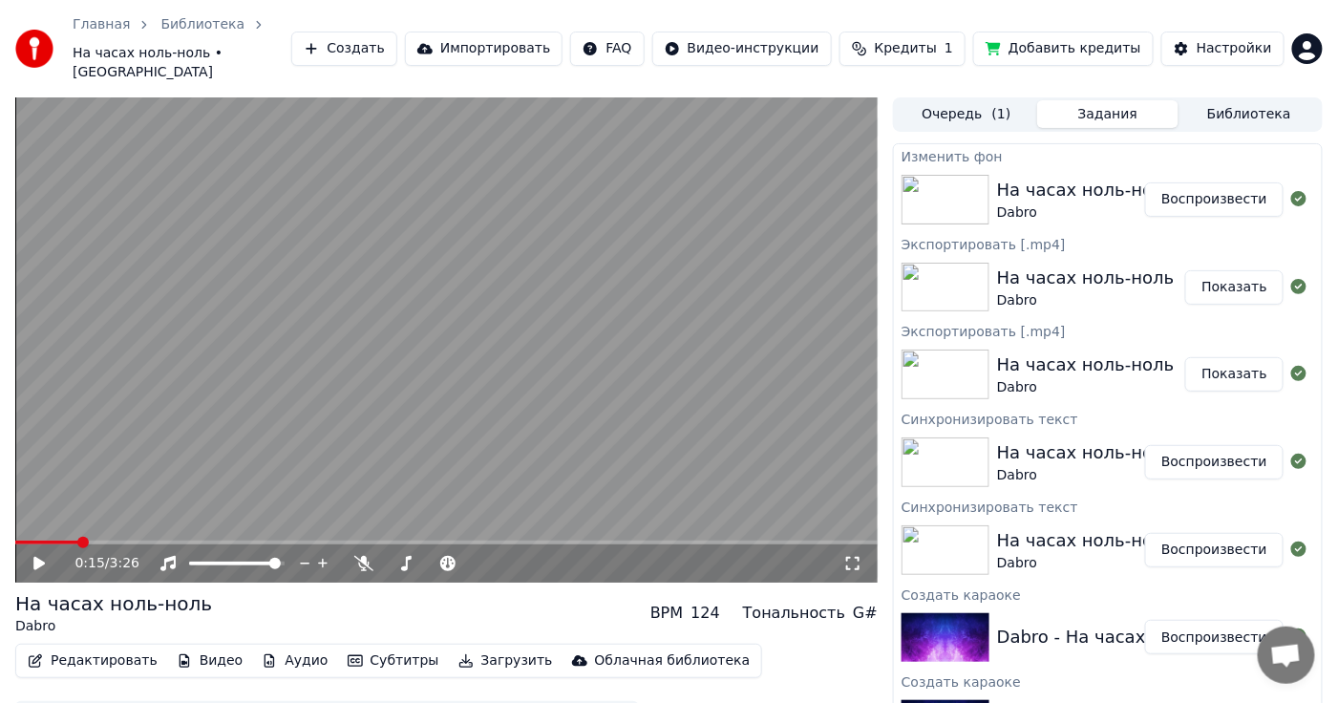
click at [83, 648] on button "Редактировать" at bounding box center [92, 661] width 145 height 27
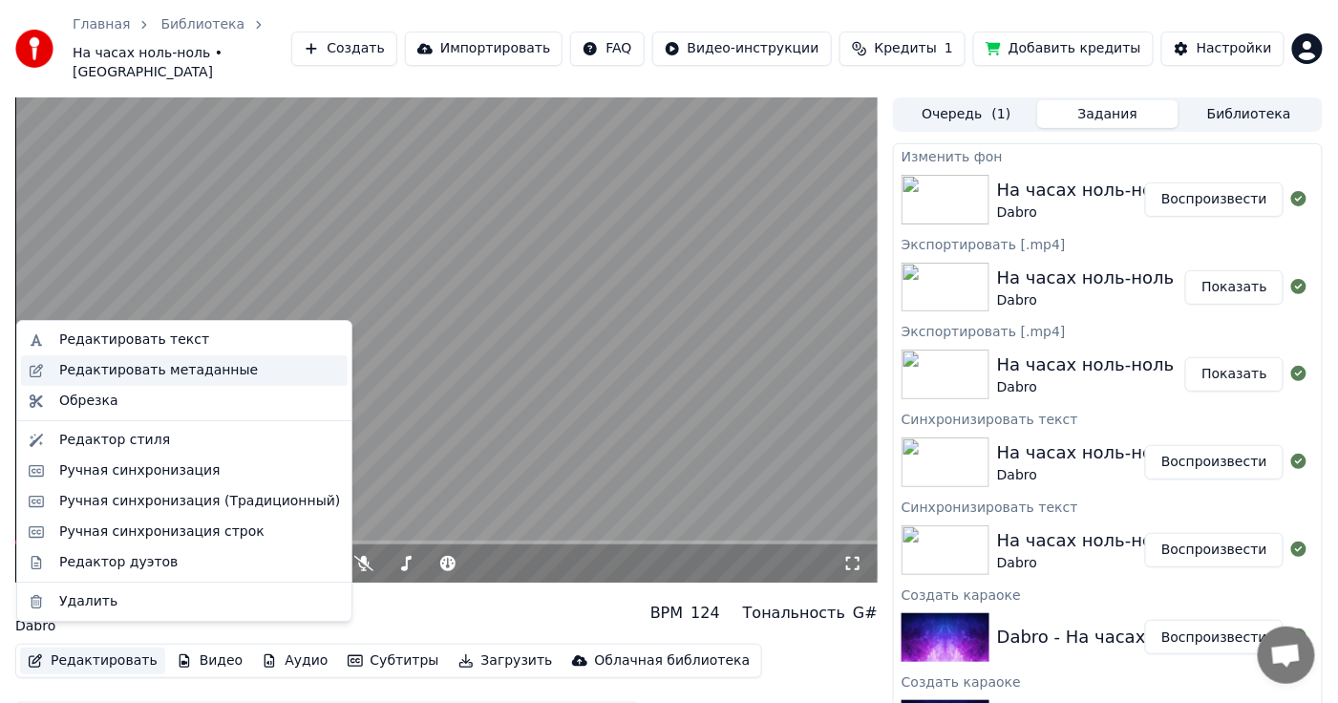
click at [161, 370] on div "Редактировать метаданные" at bounding box center [158, 370] width 199 height 19
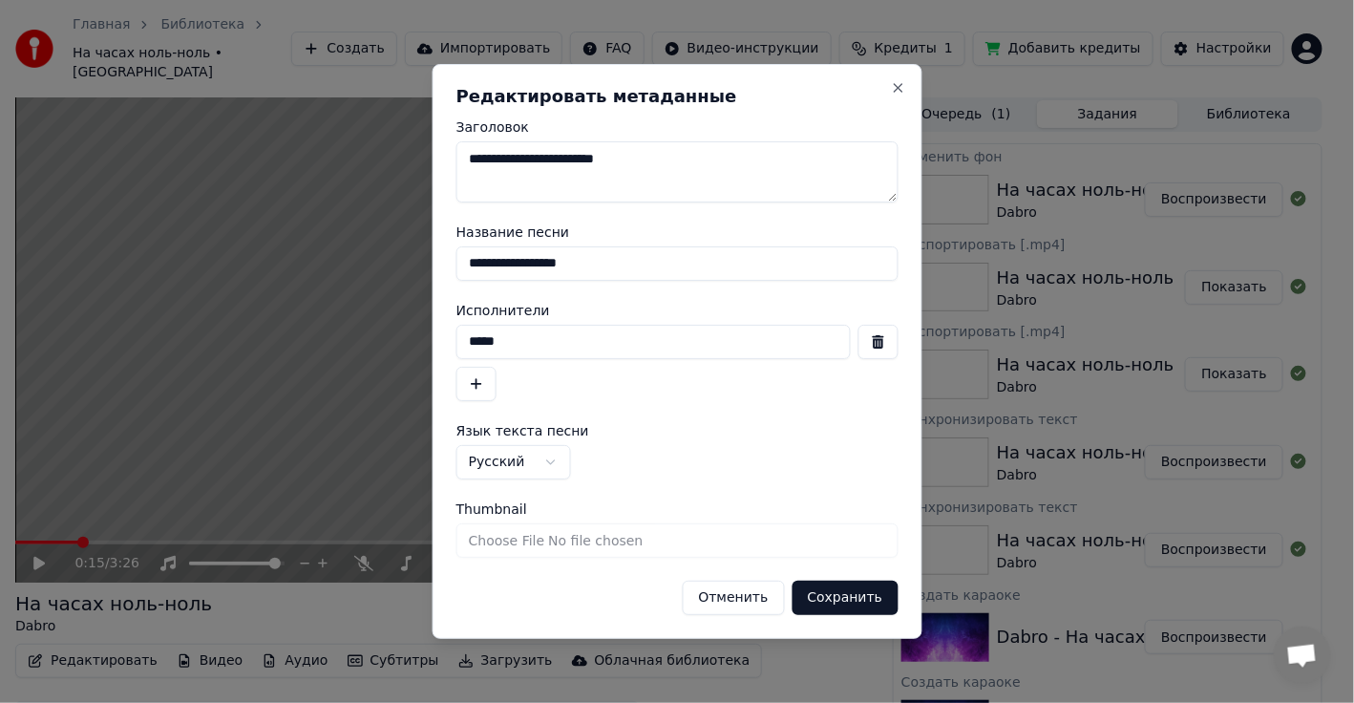
click at [754, 593] on button "Отменить" at bounding box center [733, 598] width 102 height 34
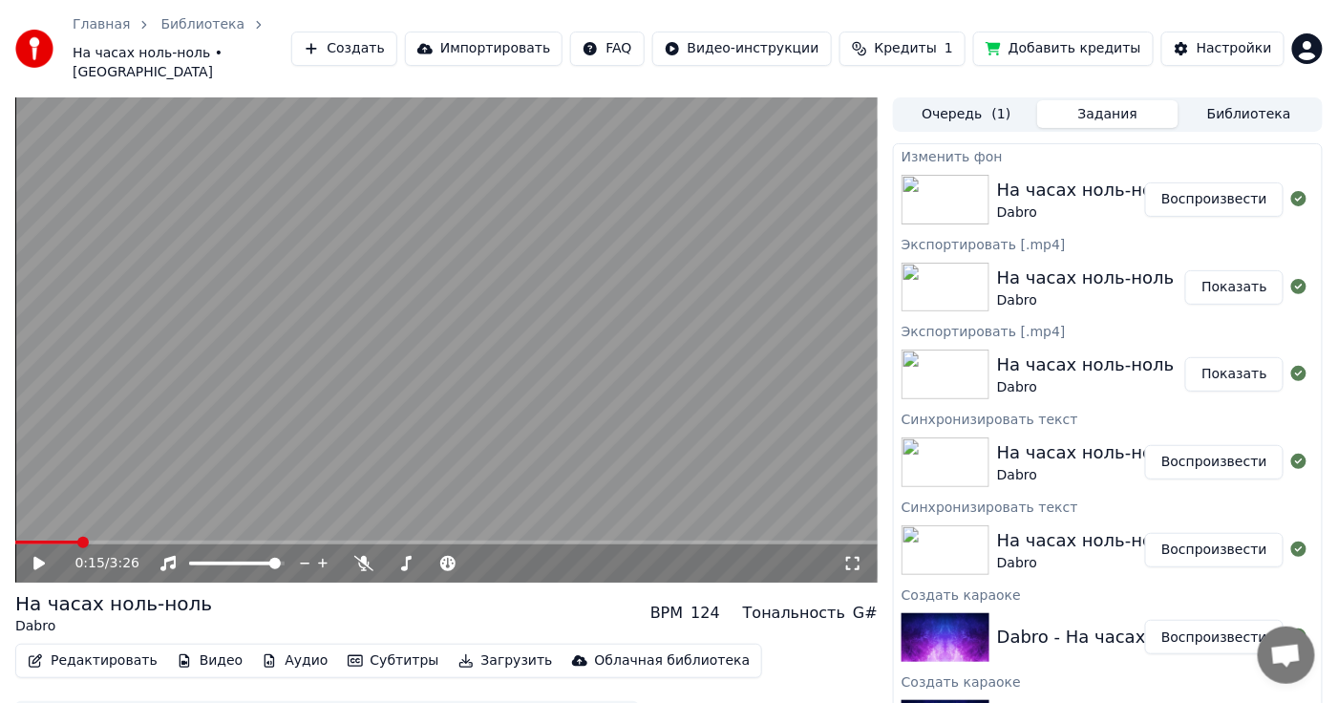
click at [1121, 34] on button "Добавить кредиты" at bounding box center [1063, 49] width 181 height 34
